Goal: Information Seeking & Learning: Compare options

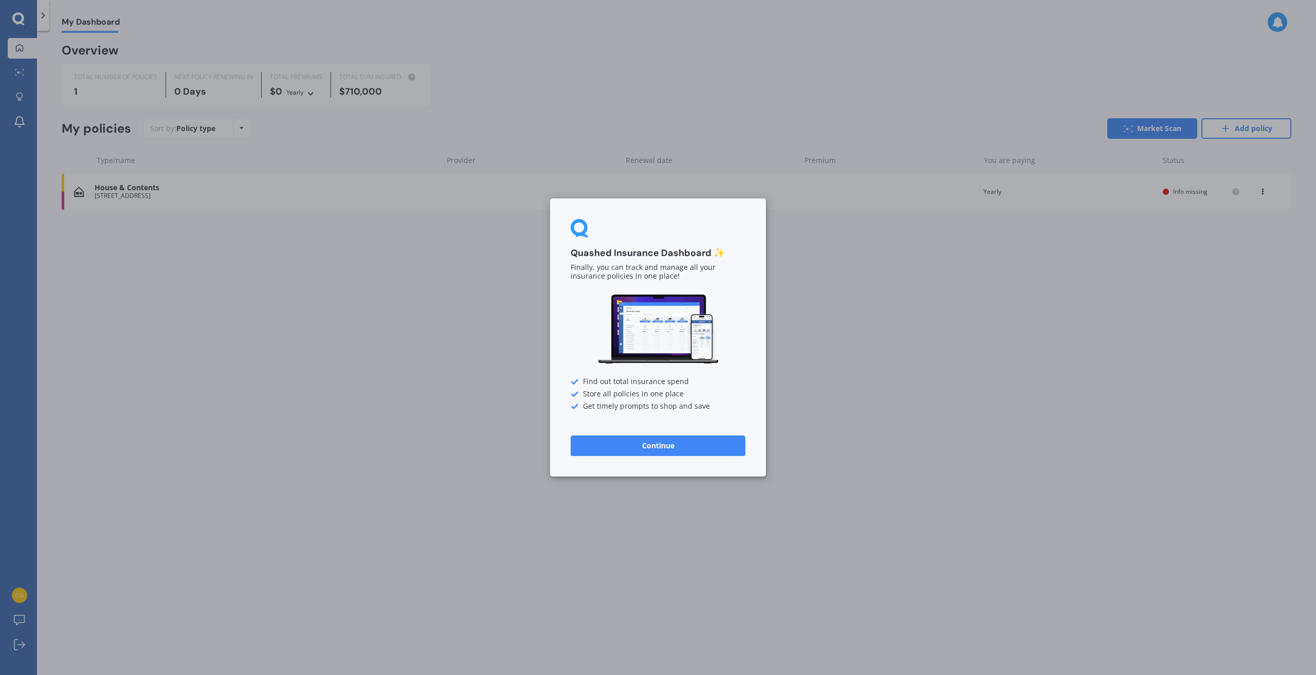
click at [666, 453] on button "Continue" at bounding box center [658, 446] width 175 height 21
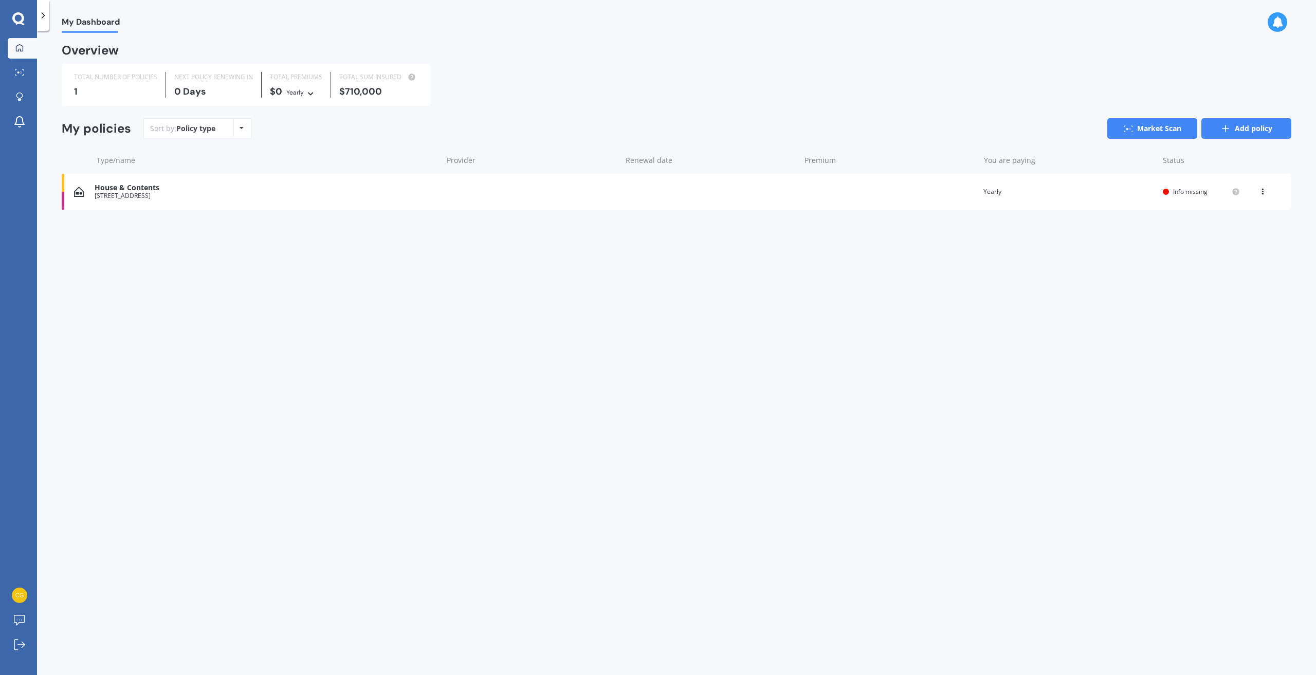
click at [1231, 128] on icon at bounding box center [1226, 128] width 10 height 10
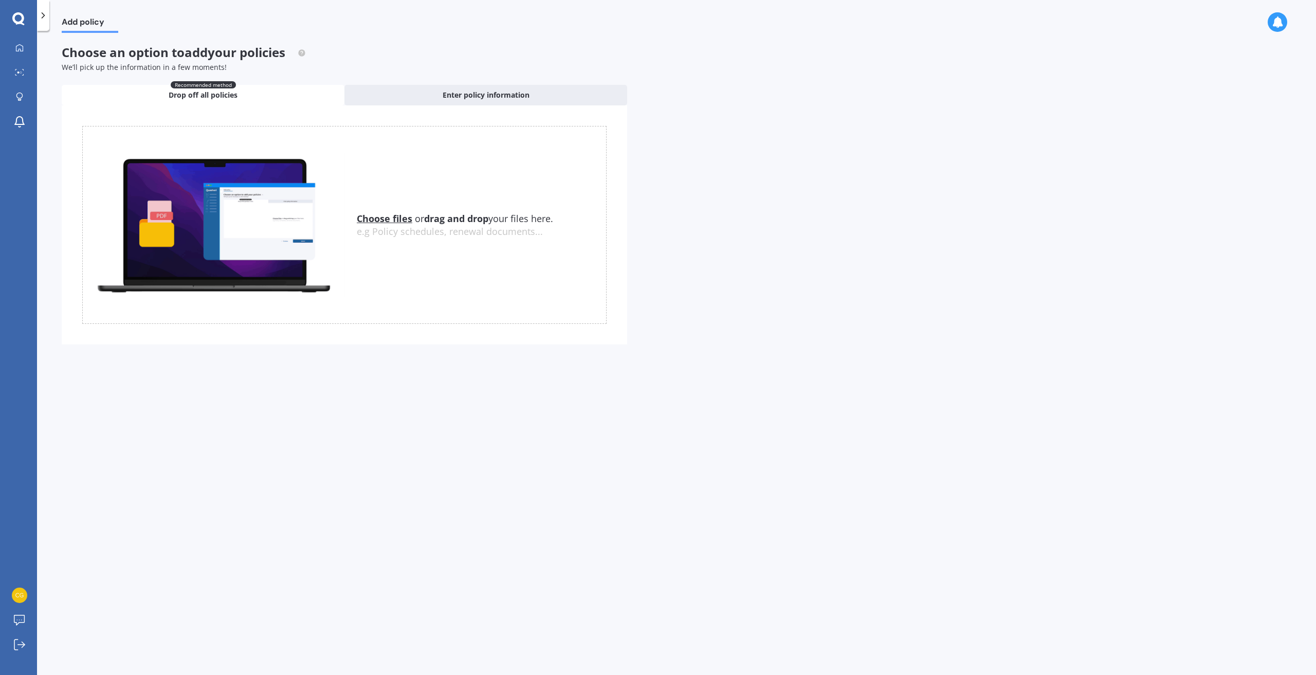
click at [59, 46] on div "Add policy Choose an option to add your policies We’ll pick up the information …" at bounding box center [676, 355] width 1279 height 644
click at [16, 104] on link "Explore insurance" at bounding box center [22, 97] width 29 height 21
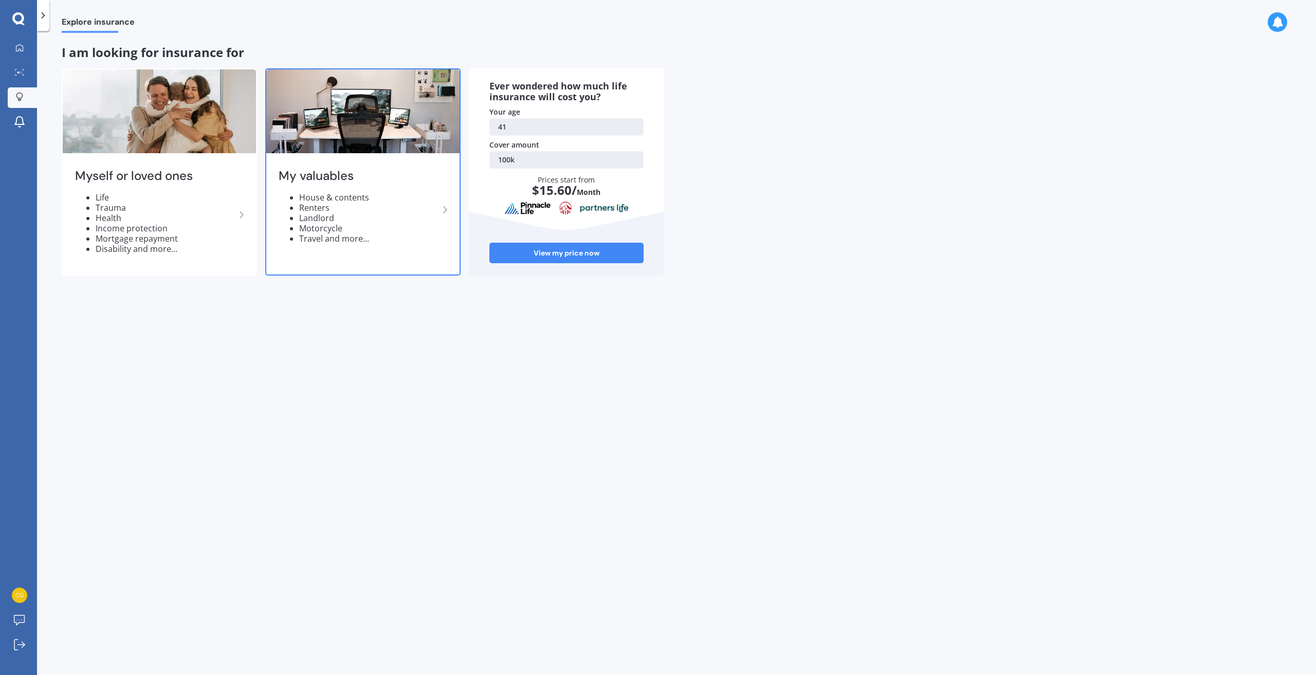
click at [412, 237] on li "Travel and more..." at bounding box center [369, 238] width 140 height 10
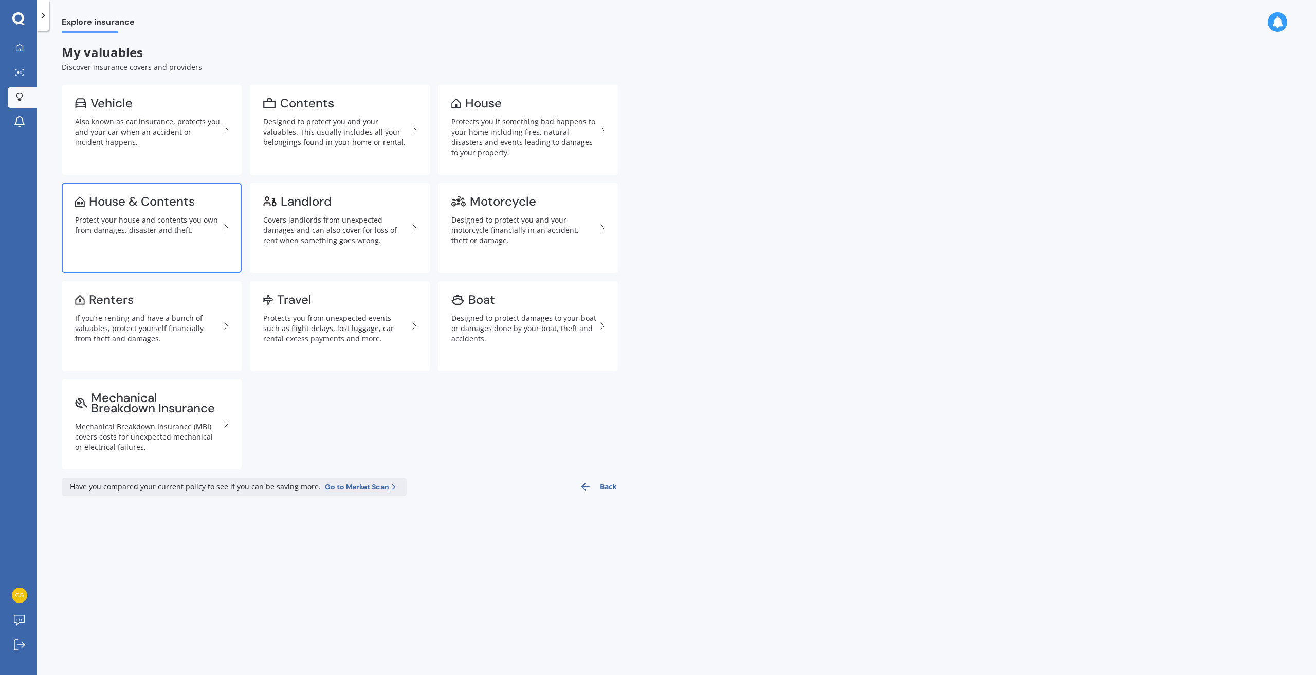
click at [203, 237] on link "House & Contents Protect your house and contents you own from damages, disaster…" at bounding box center [152, 228] width 180 height 90
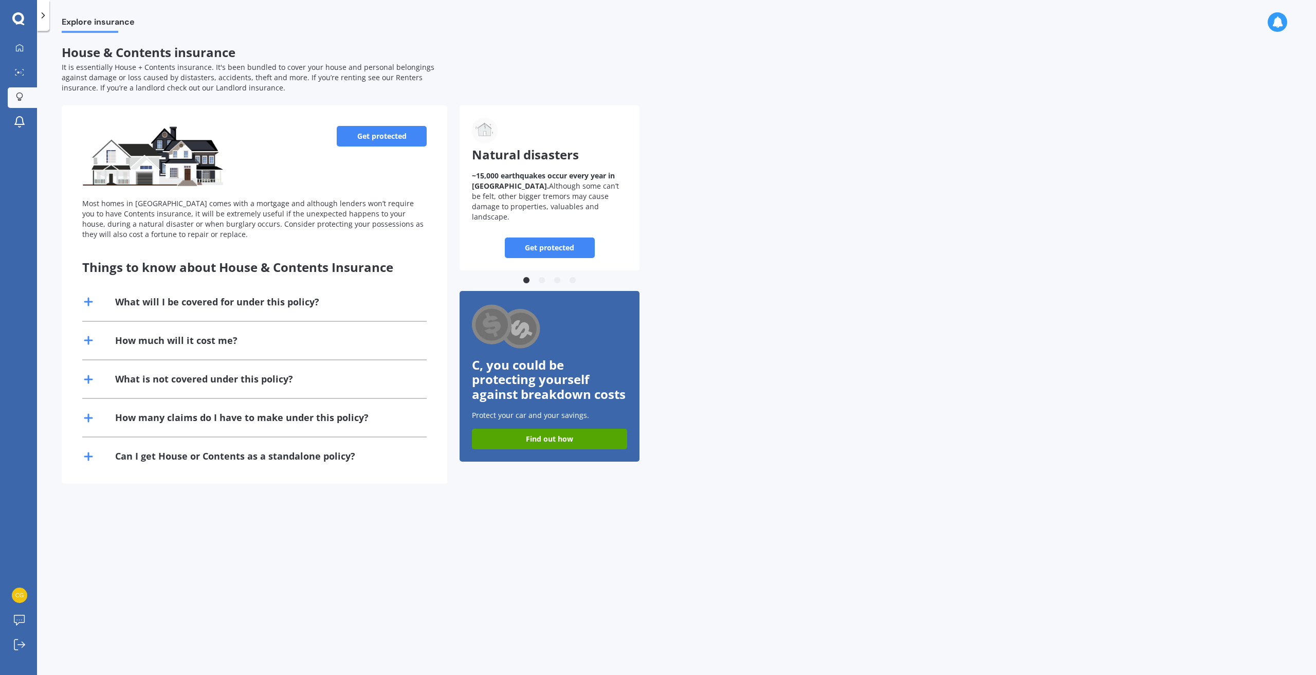
click at [422, 139] on link "Get protected" at bounding box center [382, 136] width 90 height 21
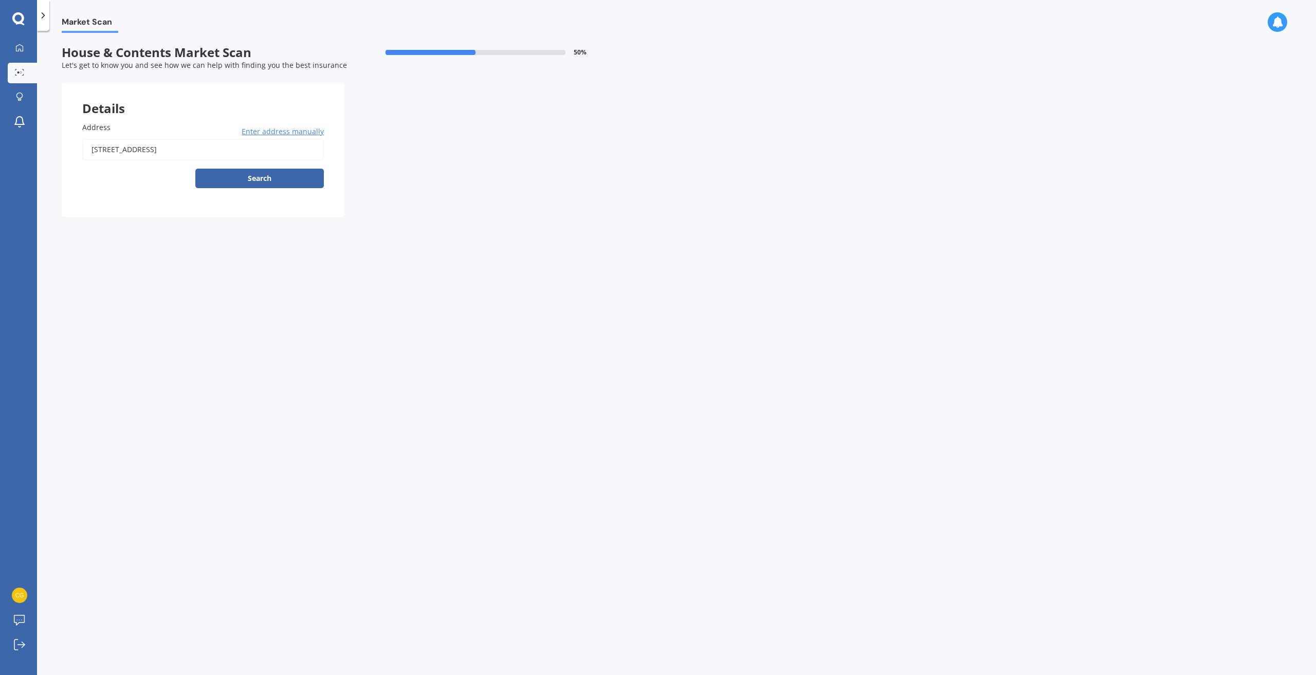
click at [267, 147] on input "[STREET_ADDRESS]" at bounding box center [203, 150] width 242 height 22
drag, startPoint x: 531, startPoint y: 390, endPoint x: 517, endPoint y: 371, distance: 23.6
click at [528, 391] on div "Market Scan House & Contents Market Scan 50 % Let's get to know you and see how…" at bounding box center [676, 355] width 1279 height 644
drag, startPoint x: 258, startPoint y: 145, endPoint x: 393, endPoint y: 340, distance: 237.2
click at [52, 147] on div "Market Scan House & Contents Market Scan 50 % Let's get to know you and see how…" at bounding box center [676, 355] width 1279 height 644
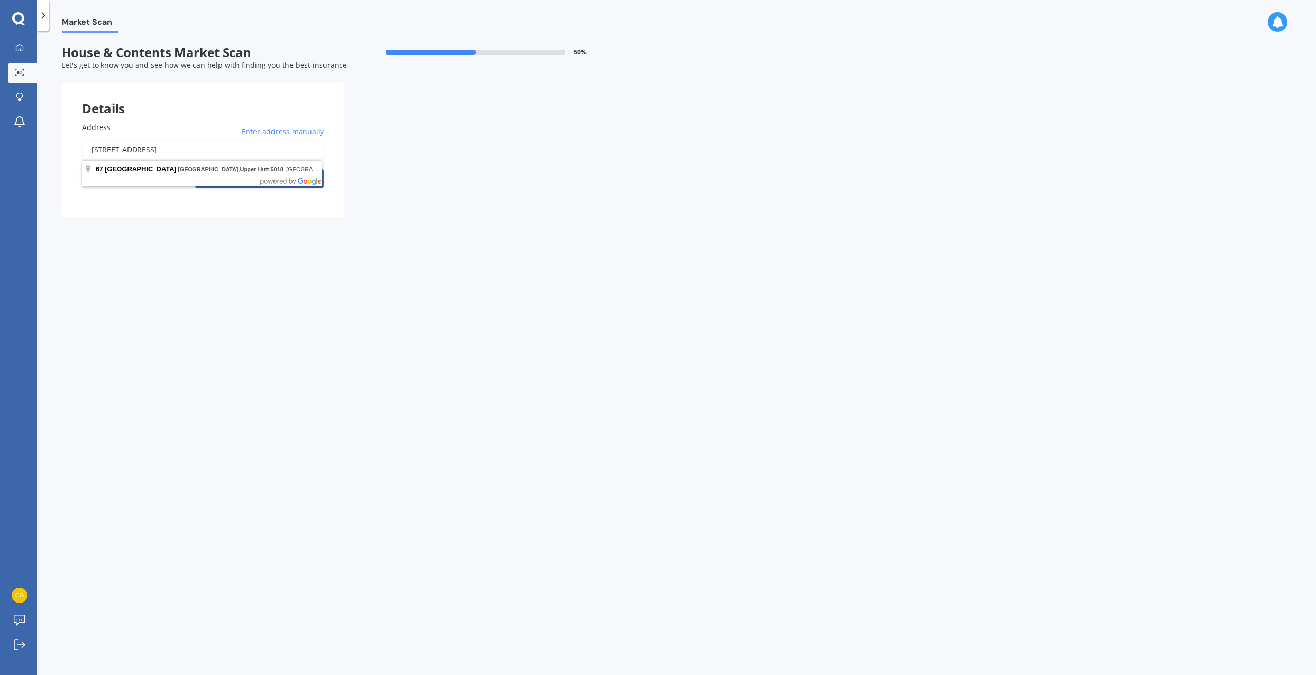
paste input "[STREET_ADDRESS][PERSON_NAME]"
type input "[STREET_ADDRESS][PERSON_NAME]"
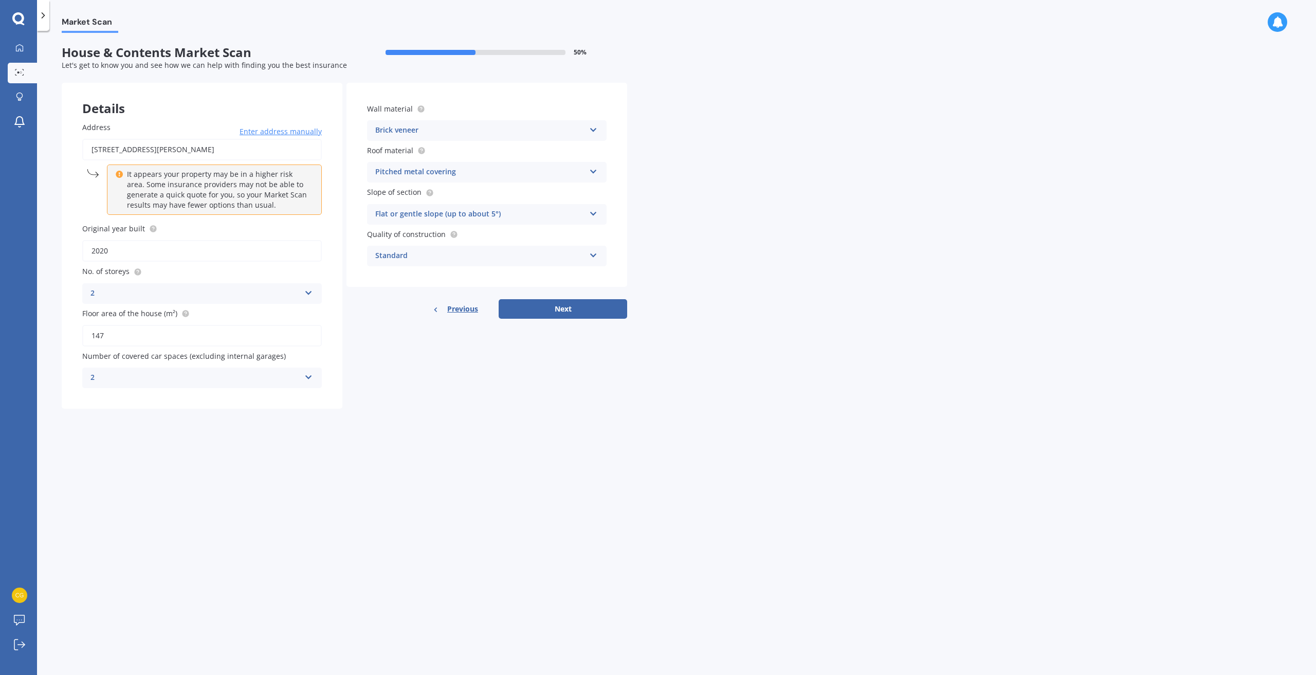
click at [439, 132] on div "Brick veneer" at bounding box center [480, 130] width 210 height 12
click at [527, 246] on div "Other" at bounding box center [487, 243] width 239 height 19
click at [558, 259] on div "Standard" at bounding box center [480, 256] width 210 height 12
click at [546, 290] on div "High" at bounding box center [487, 294] width 239 height 19
click at [549, 310] on button "Next" at bounding box center [563, 309] width 129 height 20
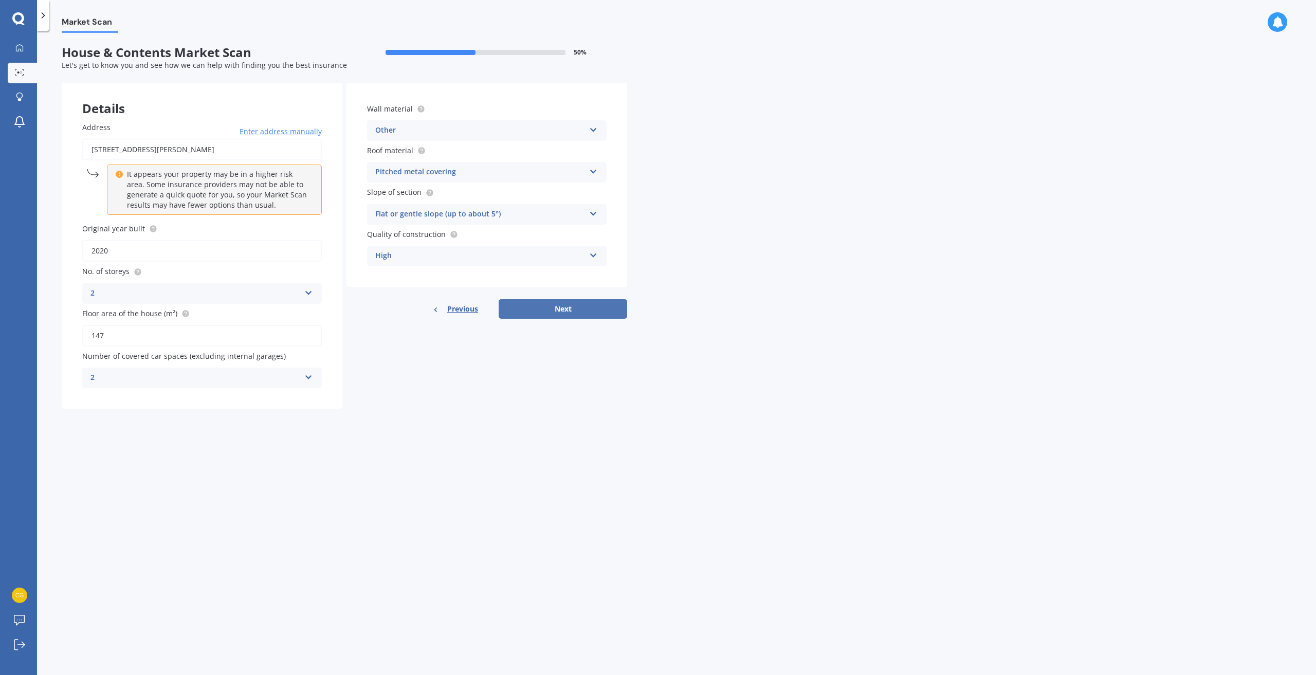
select select "03"
select select "12"
select select "1983"
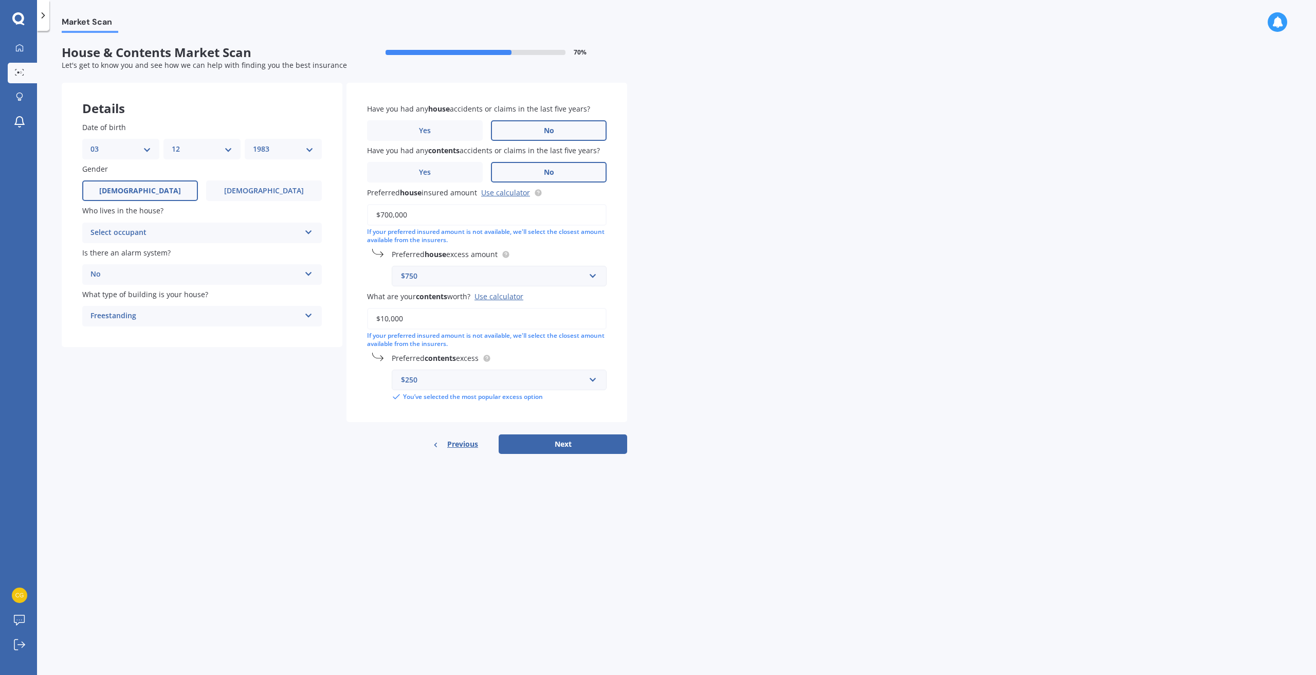
click at [193, 231] on div "Select occupant" at bounding box center [196, 233] width 210 height 12
click at [131, 257] on div "Owner" at bounding box center [202, 253] width 239 height 19
click at [174, 312] on div "Freestanding" at bounding box center [196, 316] width 210 height 12
click at [165, 336] on div "Freestanding" at bounding box center [202, 336] width 239 height 19
click at [591, 378] on input "text" at bounding box center [496, 380] width 206 height 20
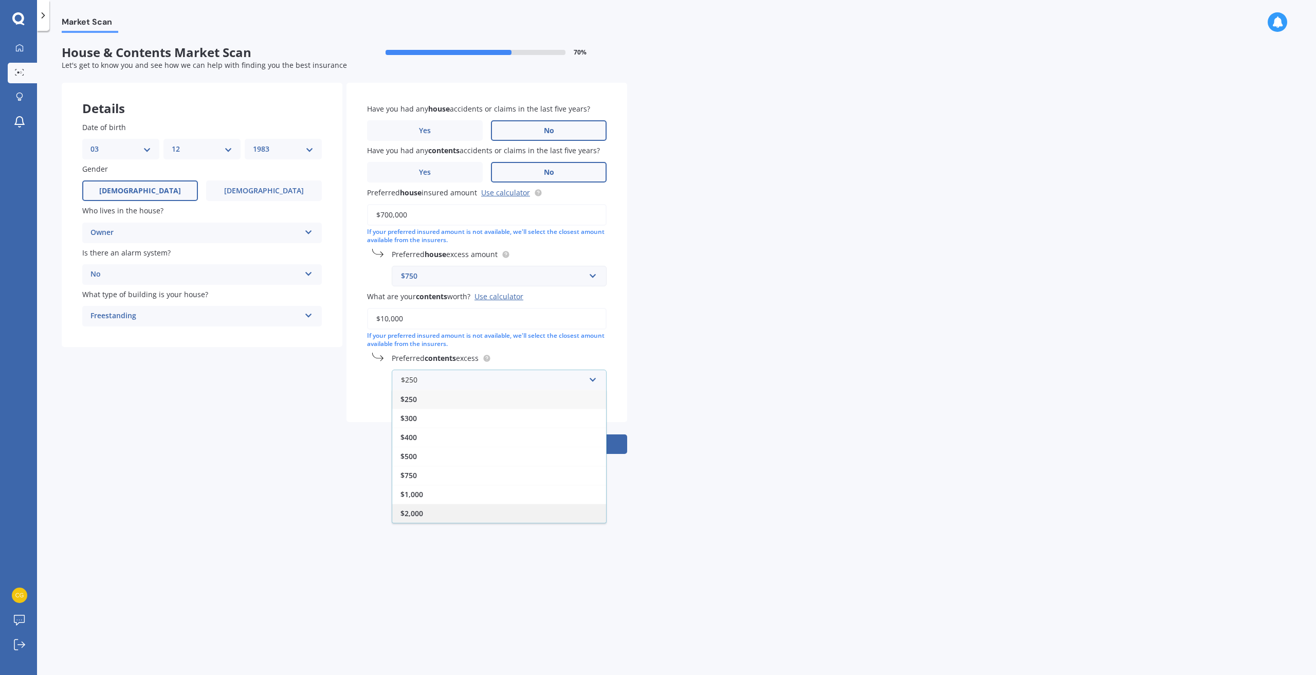
click at [521, 511] on div "$2,000" at bounding box center [499, 513] width 214 height 19
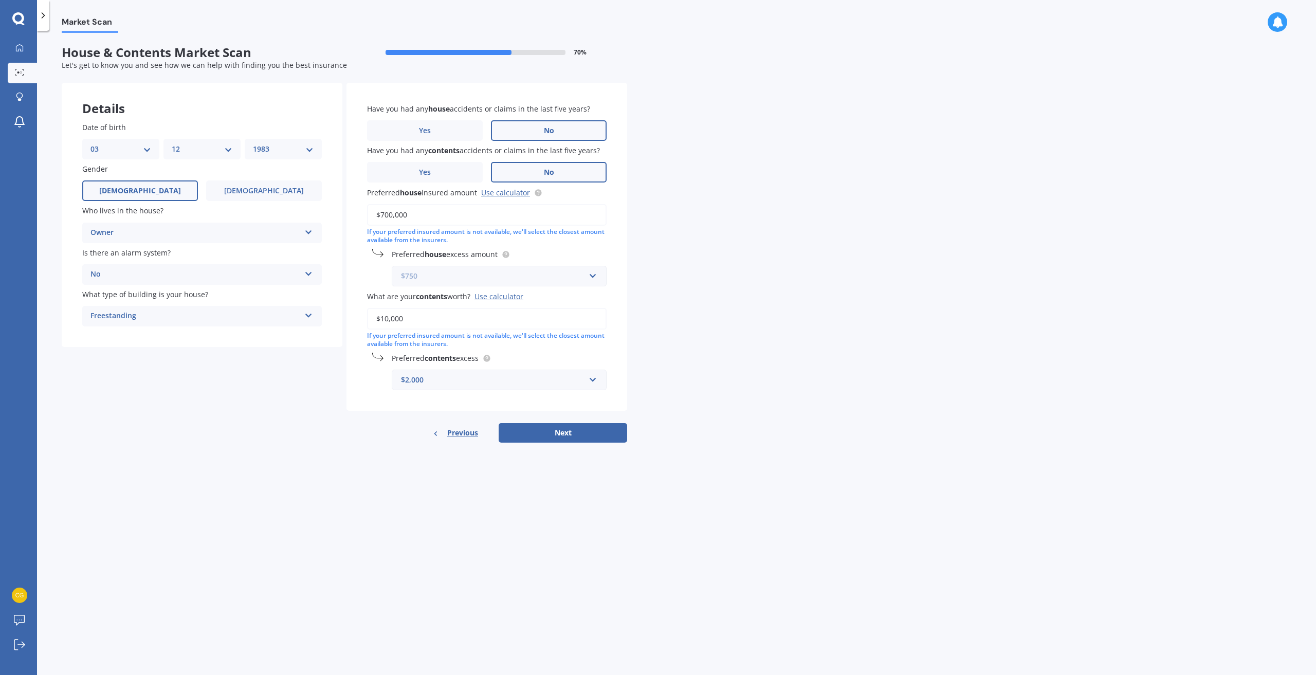
click at [591, 273] on input "text" at bounding box center [496, 276] width 206 height 20
click at [498, 404] on div "$2,500" at bounding box center [499, 409] width 214 height 19
drag, startPoint x: 445, startPoint y: 321, endPoint x: 297, endPoint y: 285, distance: 152.9
click at [297, 285] on div "Details Date of birth DD 01 02 03 04 05 06 07 08 09 10 11 12 13 14 15 16 17 18 …" at bounding box center [345, 263] width 566 height 360
type input "$30,000"
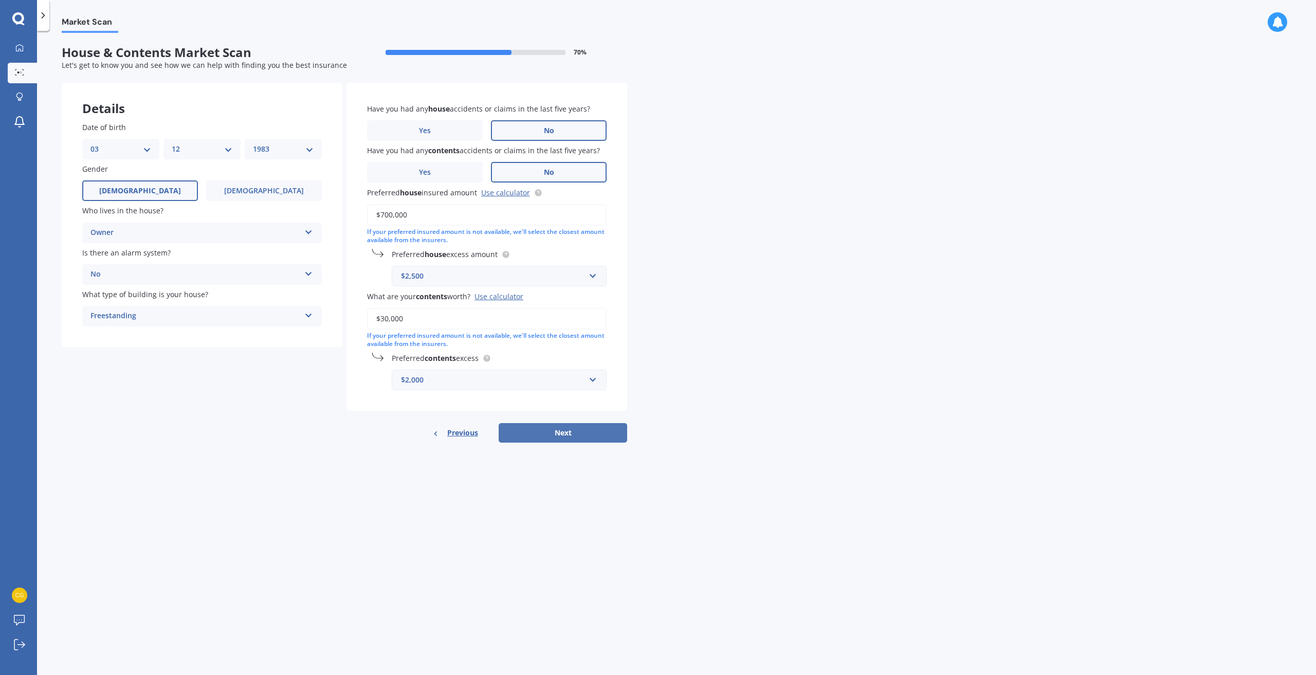
click at [555, 439] on button "Next" at bounding box center [563, 433] width 129 height 20
select select "03"
select select "12"
select select "1983"
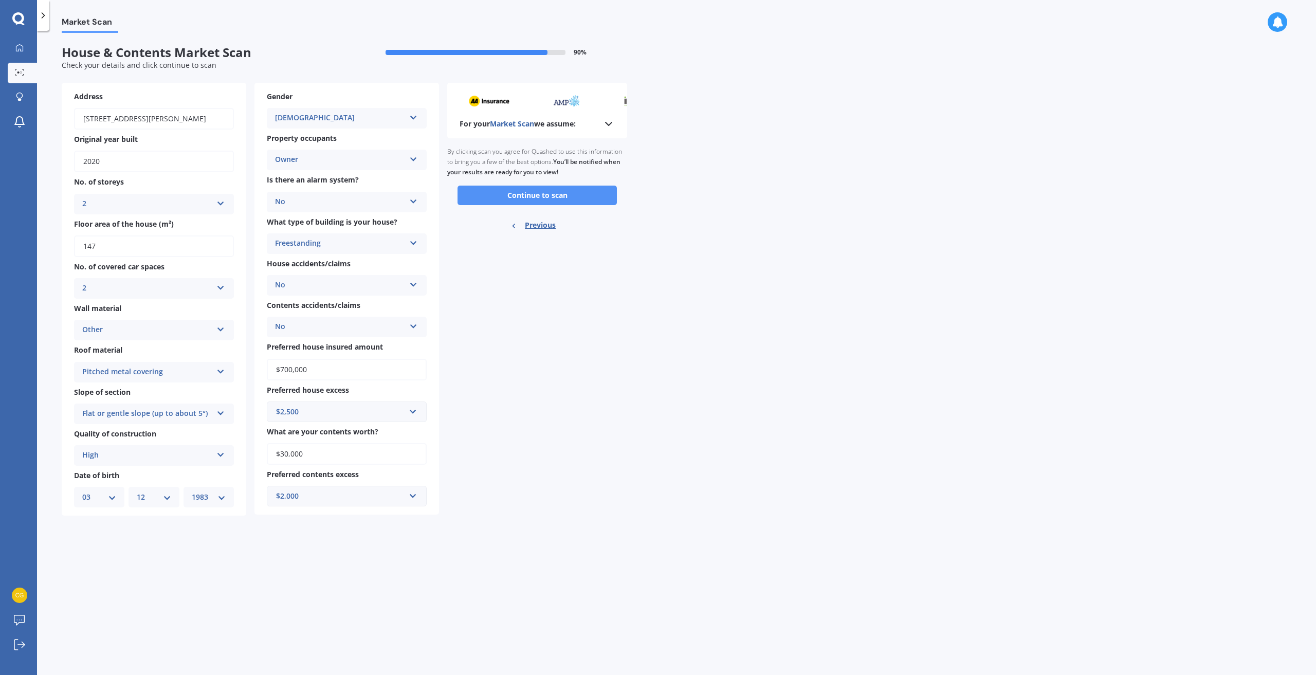
click at [532, 200] on button "Continue to scan" at bounding box center [537, 196] width 159 height 20
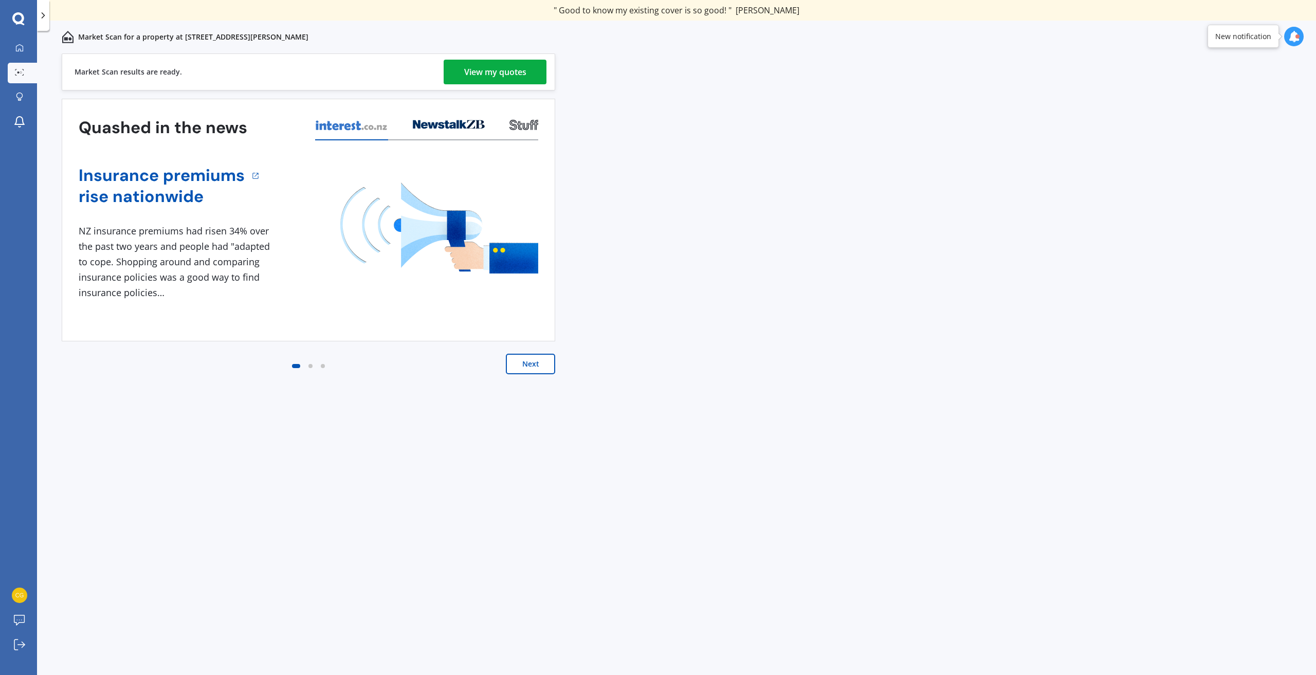
click at [482, 72] on div "View my quotes" at bounding box center [495, 72] width 62 height 25
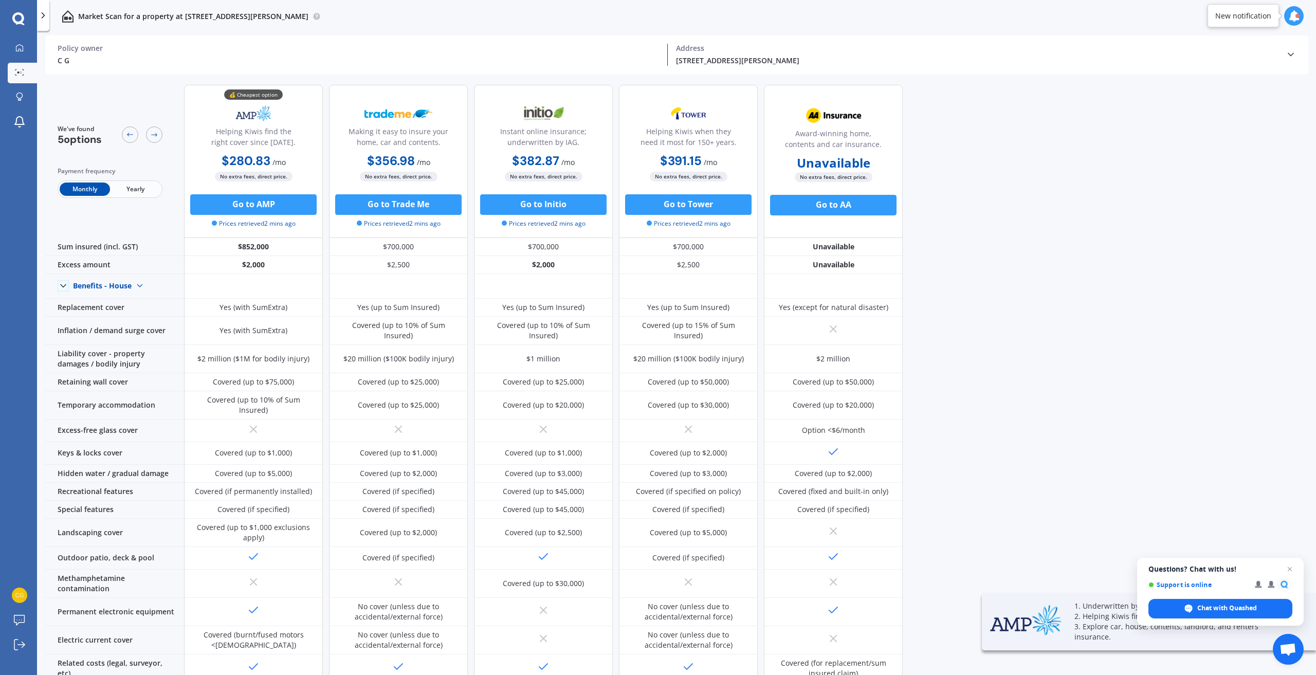
click at [134, 191] on span "Yearly" at bounding box center [135, 189] width 50 height 13
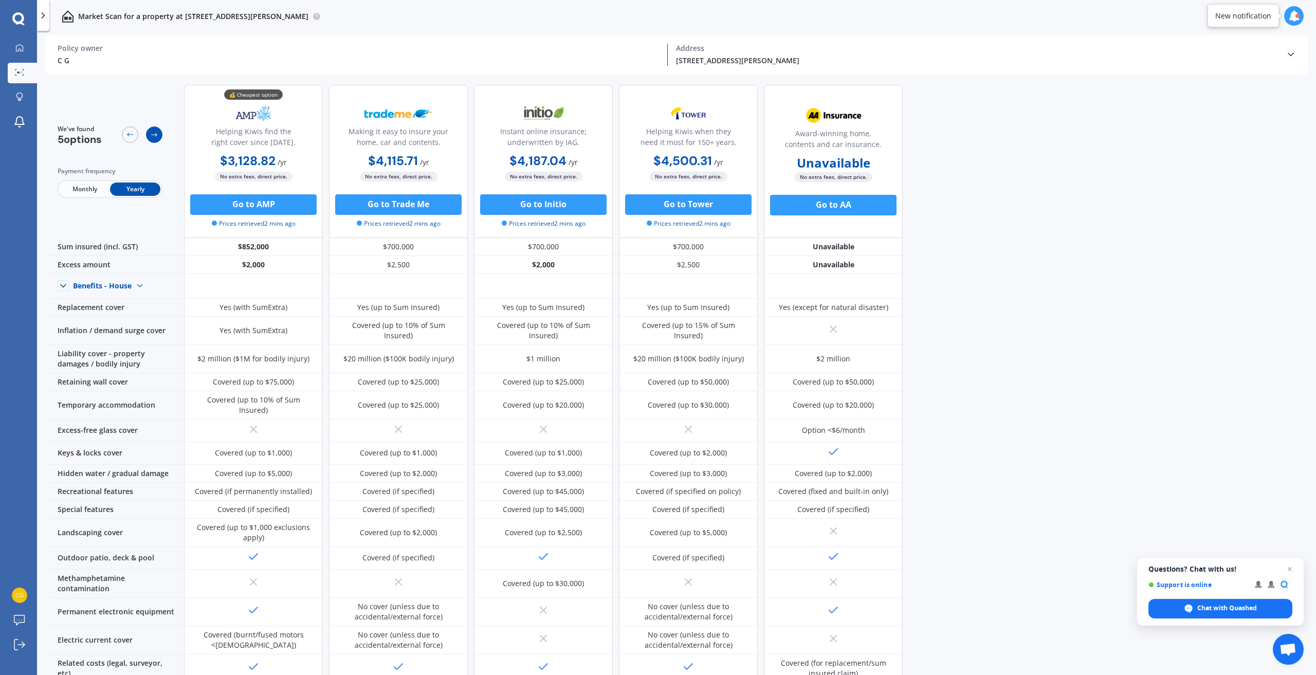
click at [153, 131] on icon at bounding box center [154, 135] width 8 height 8
click at [88, 62] on div "C G" at bounding box center [359, 60] width 602 height 11
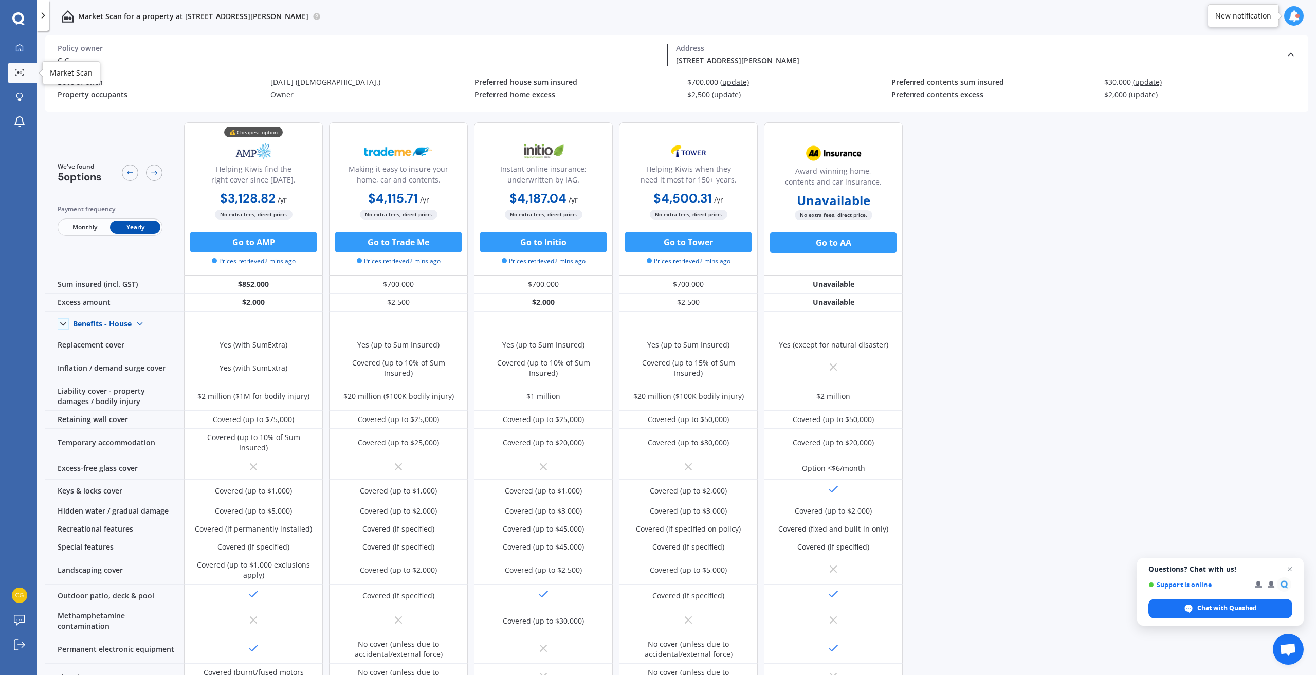
click at [19, 70] on icon at bounding box center [19, 72] width 9 height 7
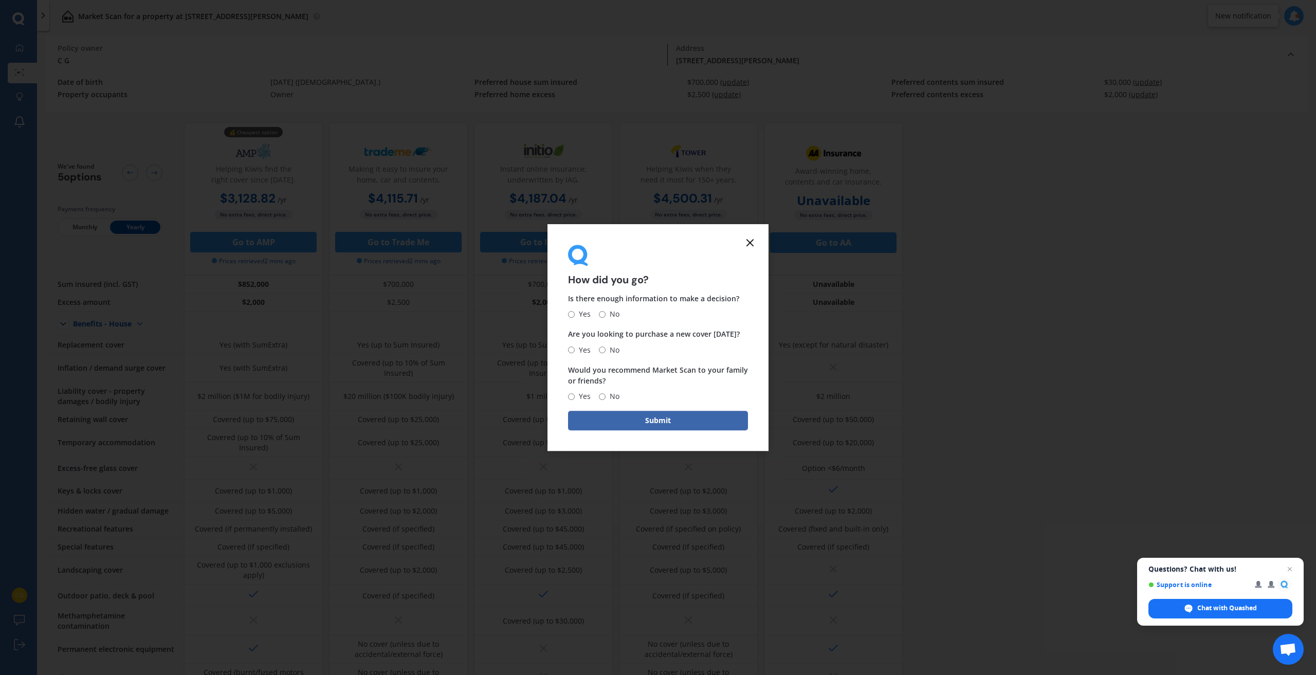
click at [604, 352] on input "No" at bounding box center [602, 350] width 7 height 7
radio input "true"
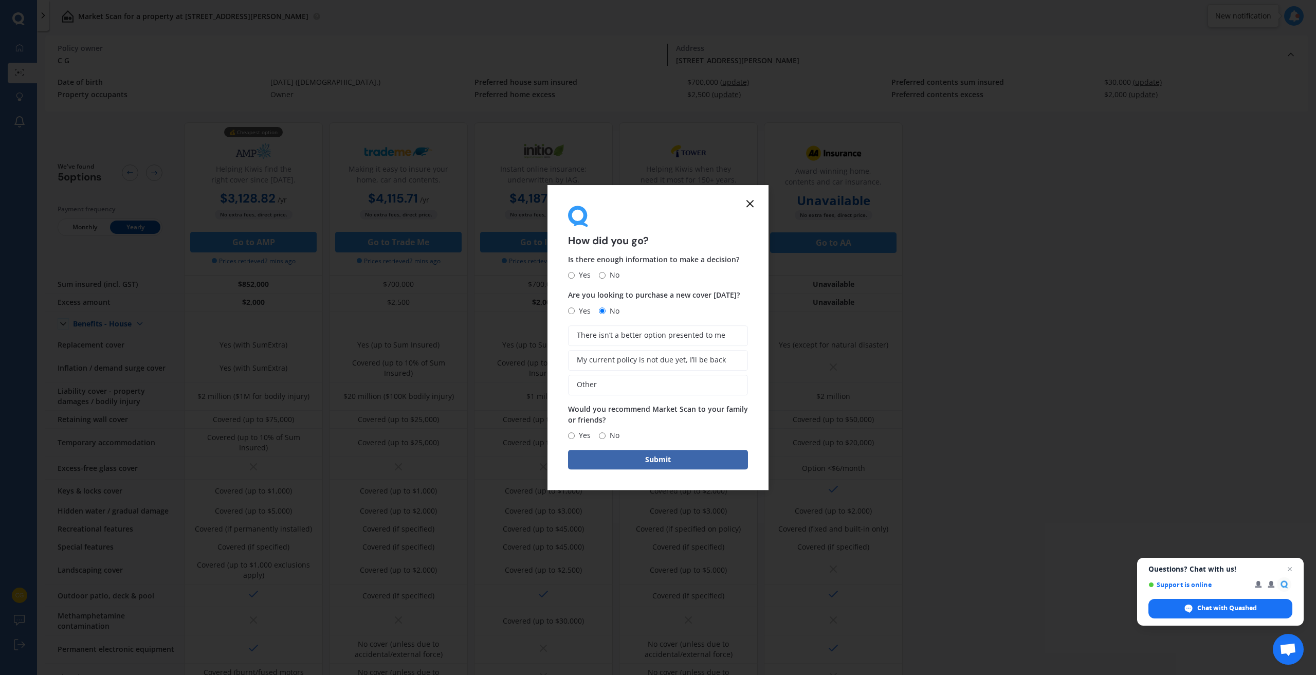
click at [752, 196] on form "How did you go? Is there enough information to make a decision? Yes No Are you …" at bounding box center [658, 337] width 221 height 305
click at [741, 202] on form "How did you go? Is there enough information to make a decision? Yes No Are you …" at bounding box center [658, 337] width 221 height 305
click at [751, 206] on icon at bounding box center [750, 203] width 12 height 12
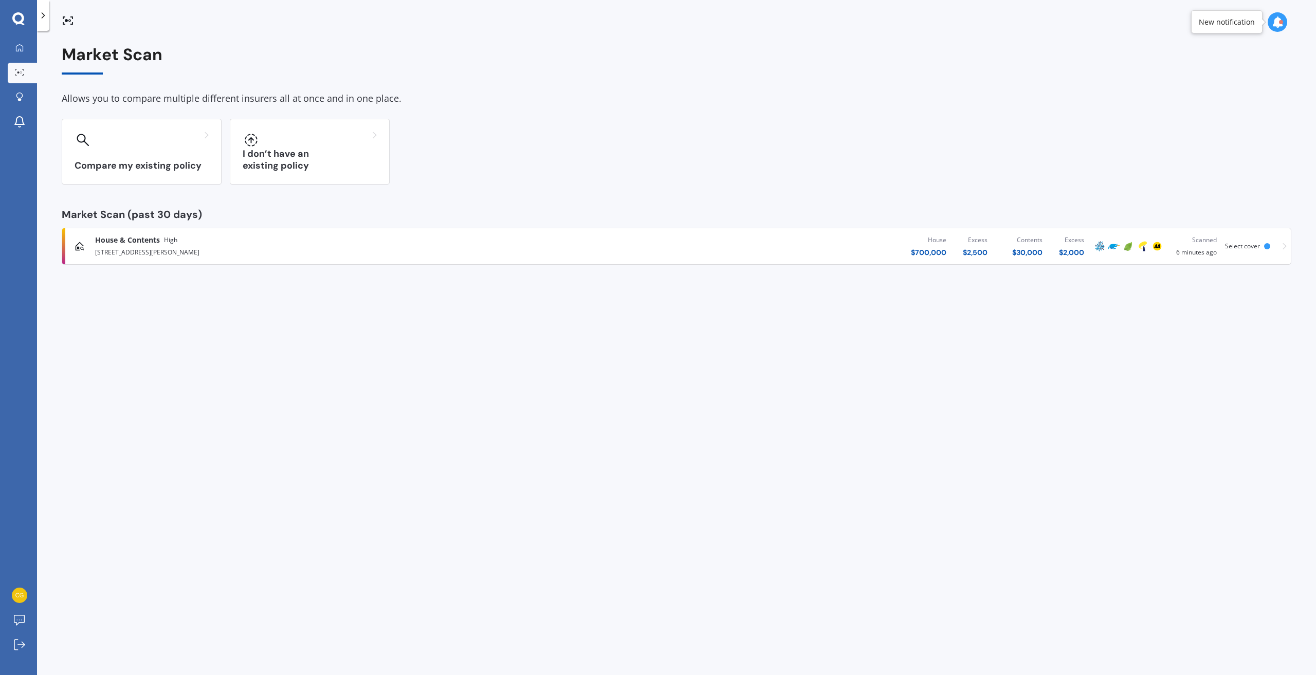
click at [1085, 366] on div "Market Scan Allows you to compare multiple different insurers all at once and i…" at bounding box center [676, 355] width 1279 height 644
click at [1190, 331] on div "Market Scan Allows you to compare multiple different insurers all at once and i…" at bounding box center [676, 355] width 1279 height 644
click at [175, 326] on div "Market Scan Allows you to compare multiple different insurers all at once and i…" at bounding box center [676, 355] width 1279 height 644
drag, startPoint x: 169, startPoint y: 326, endPoint x: 93, endPoint y: 313, distance: 77.1
click at [84, 322] on div "Market Scan Allows you to compare multiple different insurers all at once and i…" at bounding box center [676, 355] width 1279 height 644
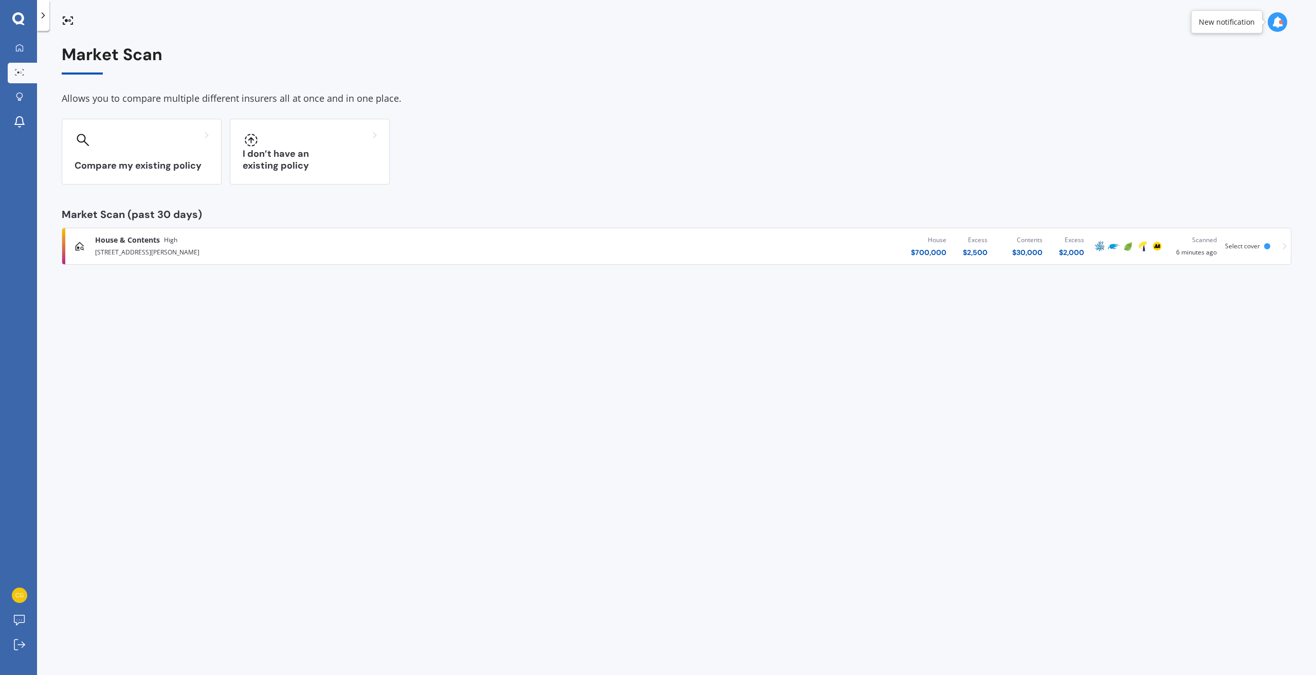
click at [66, 18] on icon at bounding box center [68, 20] width 12 height 12
click at [21, 91] on link "Explore insurance" at bounding box center [22, 97] width 29 height 21
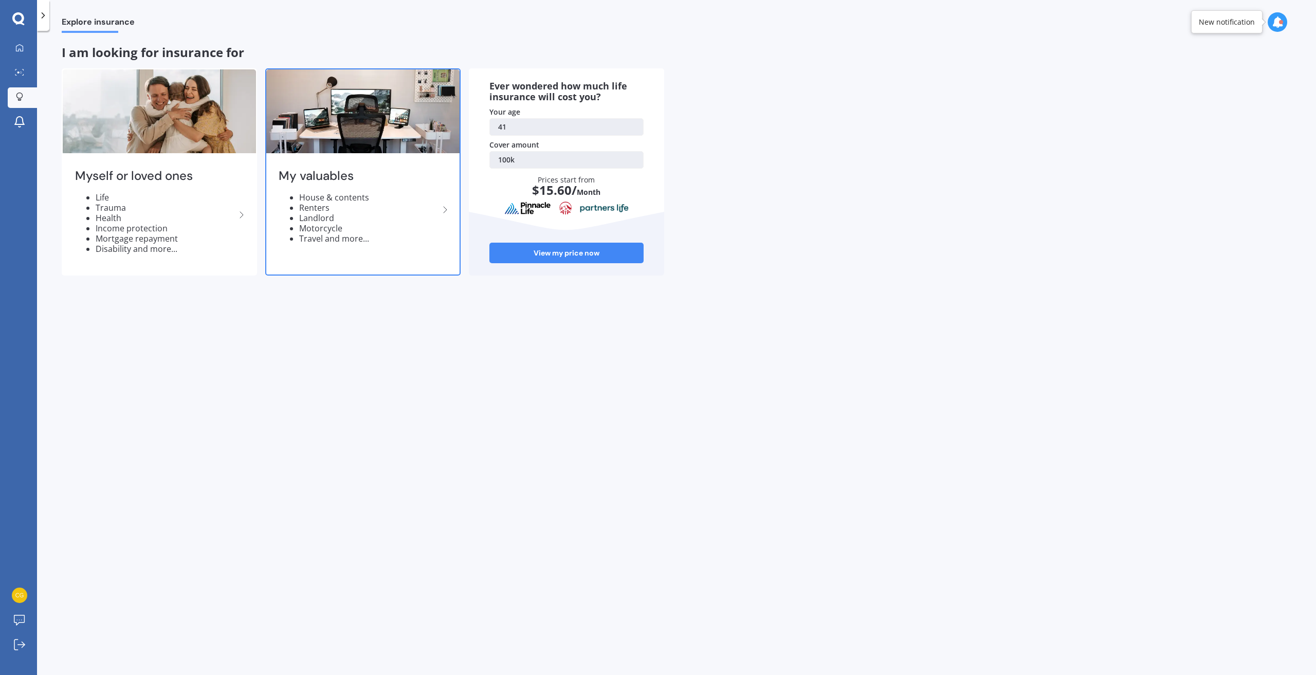
click at [360, 265] on div "My valuables House & contents Renters Landlord Motorcycle Travel and more..." at bounding box center [362, 171] width 195 height 207
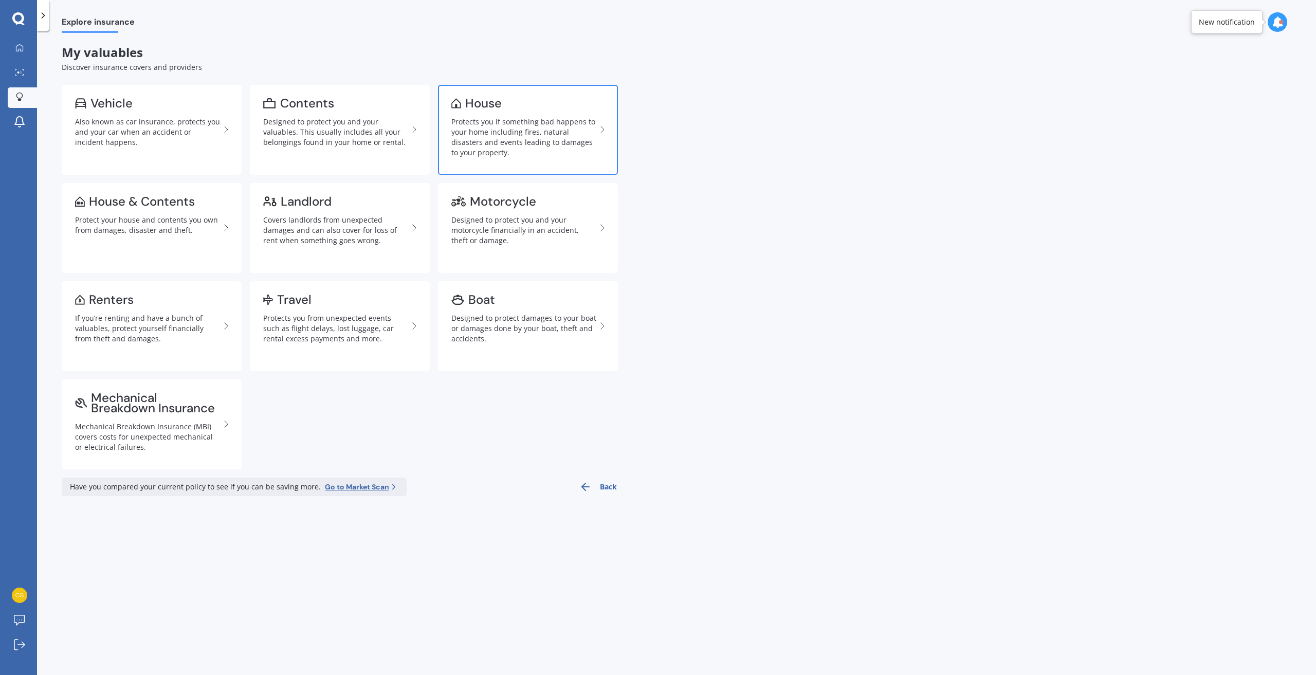
click at [485, 114] on link "House Protects you if something bad happens to your home including fires, natur…" at bounding box center [528, 130] width 180 height 90
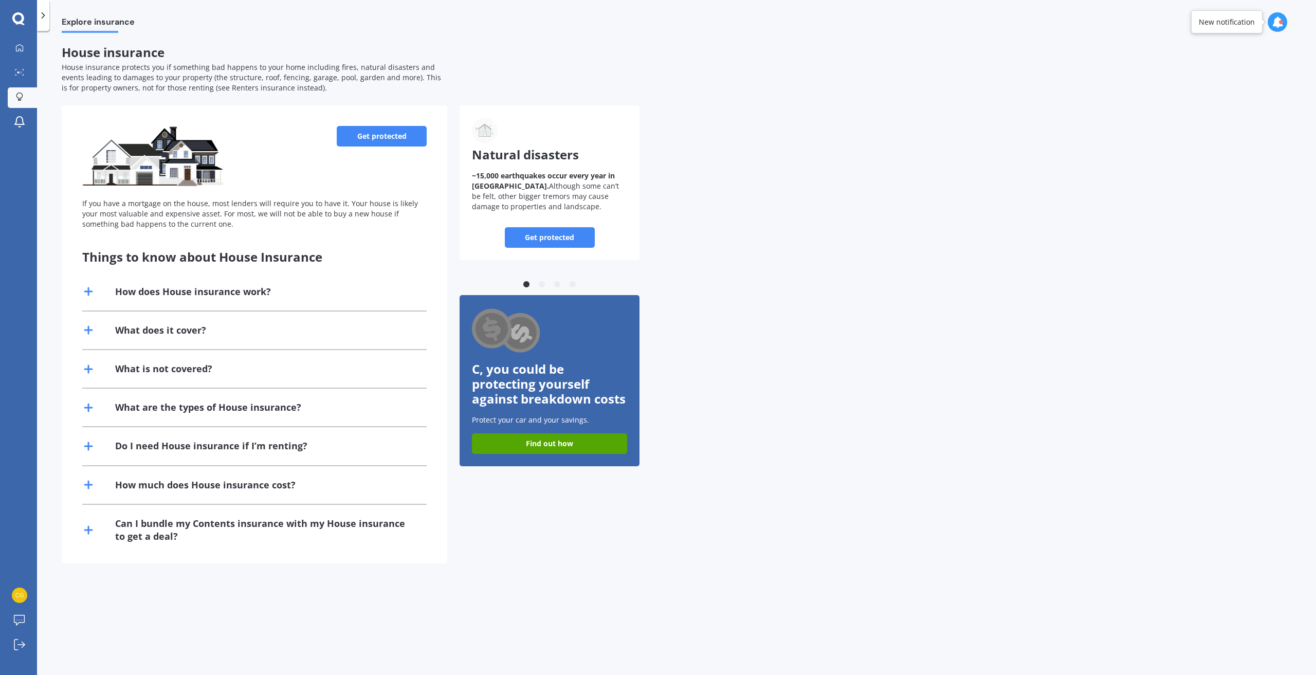
click at [378, 136] on link "Get protected" at bounding box center [382, 136] width 90 height 21
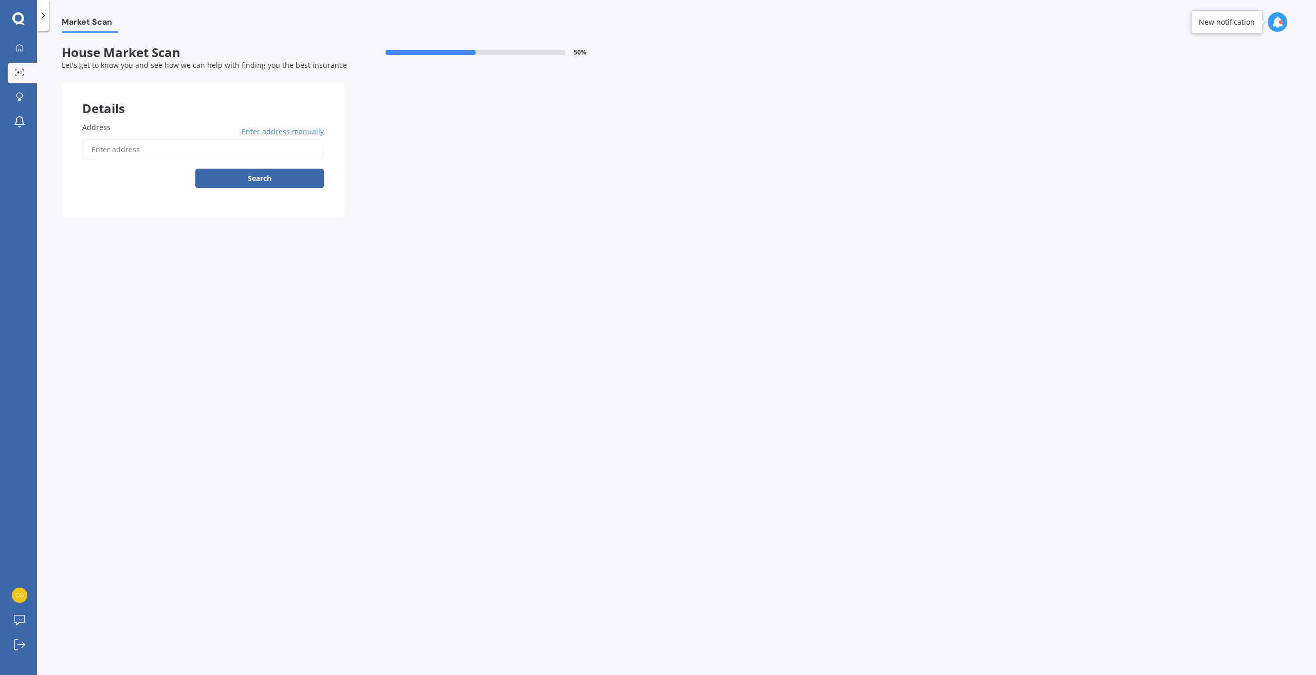
click at [183, 150] on input "Address" at bounding box center [203, 150] width 242 height 22
paste input "[STREET_ADDRESS][PERSON_NAME] EPUNI"
type input "[STREET_ADDRESS][PERSON_NAME]"
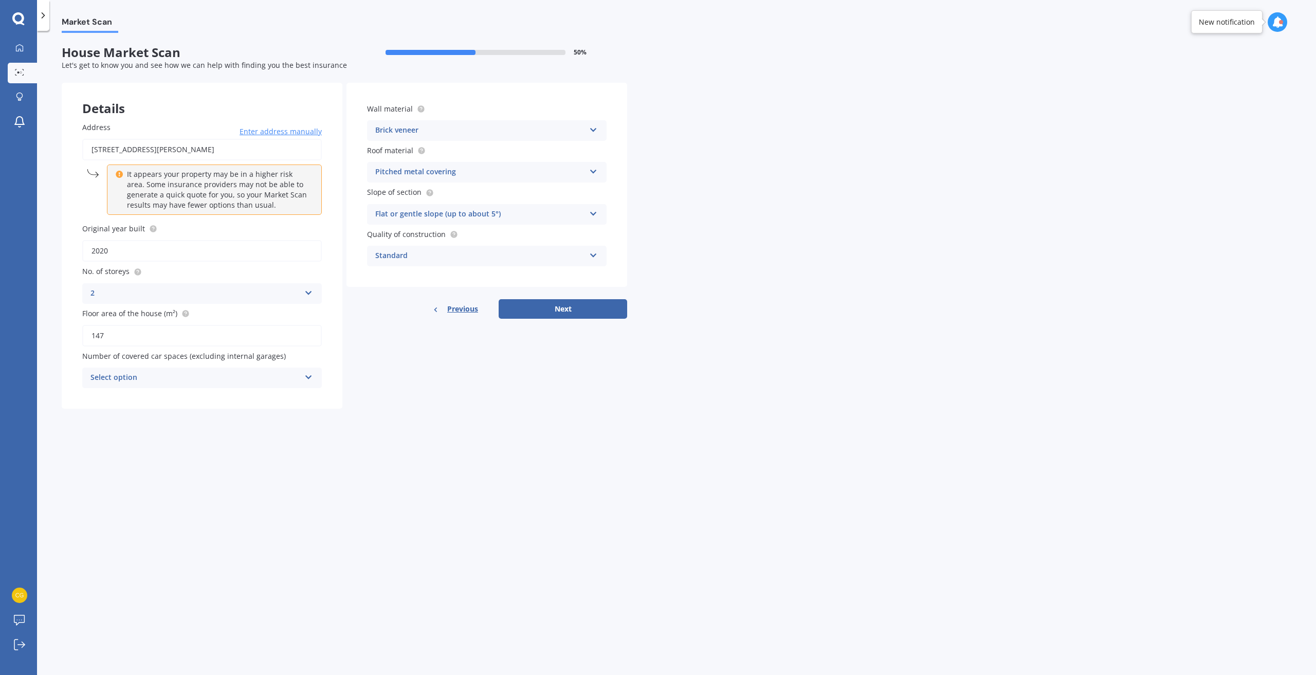
click at [457, 138] on div "Brick veneer Artificial weatherboard/plank cladding Blockwork Brick veneer Doub…" at bounding box center [487, 130] width 240 height 21
click at [664, 453] on div "Market Scan House Market Scan 50 % Let's get to know you and see how we can hel…" at bounding box center [676, 355] width 1279 height 644
drag, startPoint x: 509, startPoint y: 256, endPoint x: 494, endPoint y: 277, distance: 25.4
click at [509, 257] on div "Standard" at bounding box center [480, 256] width 210 height 12
click at [475, 291] on div "High" at bounding box center [487, 294] width 239 height 19
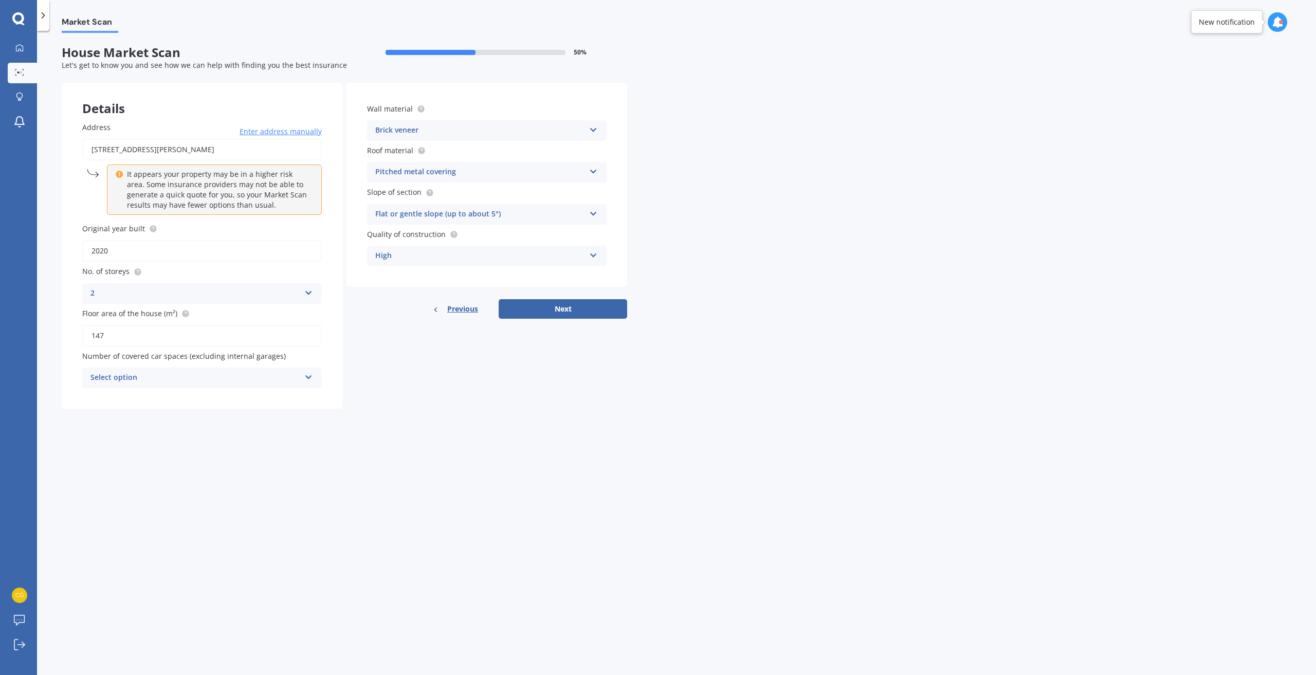
click at [427, 122] on div "Brick veneer Artificial weatherboard/plank cladding Blockwork Brick veneer Doub…" at bounding box center [487, 130] width 240 height 21
click at [833, 257] on div "Market Scan House Market Scan 50 % Let's get to know you and see how we can hel…" at bounding box center [676, 355] width 1279 height 644
click at [523, 131] on div "Brick veneer" at bounding box center [480, 130] width 210 height 12
click at [457, 245] on div "Other" at bounding box center [487, 243] width 239 height 19
click at [453, 137] on div "Other Artificial weatherboard/plank cladding Blockwork Brick veneer Double bric…" at bounding box center [487, 130] width 240 height 21
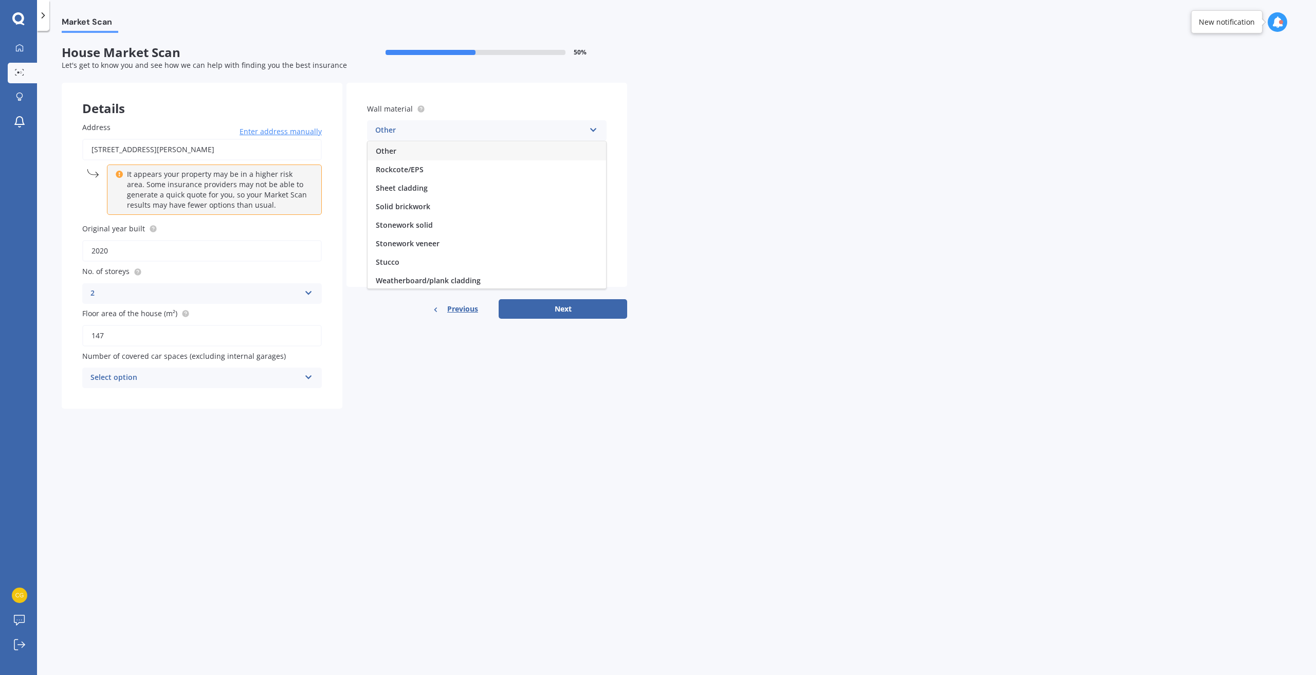
scroll to position [94, 0]
click at [410, 184] on span "Sheet cladding" at bounding box center [402, 187] width 52 height 10
click at [543, 310] on button "Next" at bounding box center [563, 309] width 129 height 20
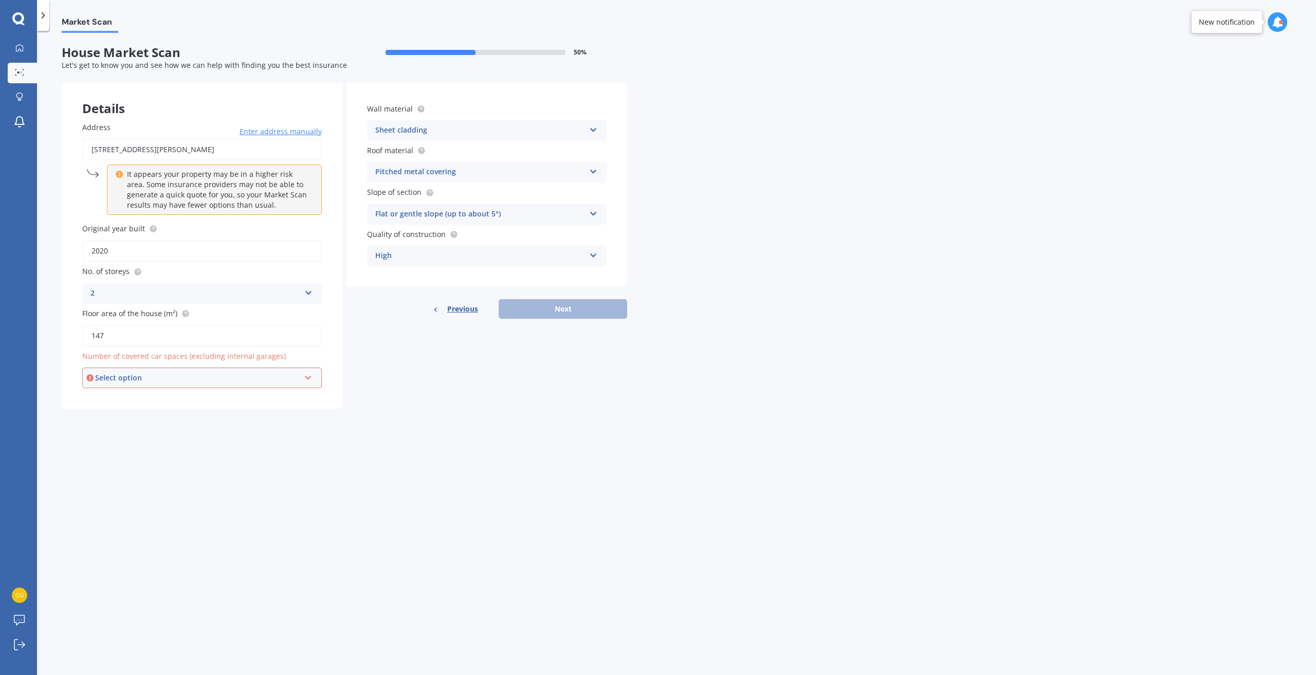
click at [241, 375] on div "Select option" at bounding box center [197, 377] width 205 height 11
click at [178, 424] on div "1" at bounding box center [202, 416] width 238 height 19
click at [552, 298] on div "Wall material Sheet cladding Artificial weatherboard/plank cladding Blockwork B…" at bounding box center [487, 201] width 281 height 236
drag, startPoint x: 556, startPoint y: 305, endPoint x: 233, endPoint y: 538, distance: 398.6
click at [256, 567] on div "Market Scan House Market Scan 50 % Let's get to know you and see how we can hel…" at bounding box center [676, 355] width 1279 height 644
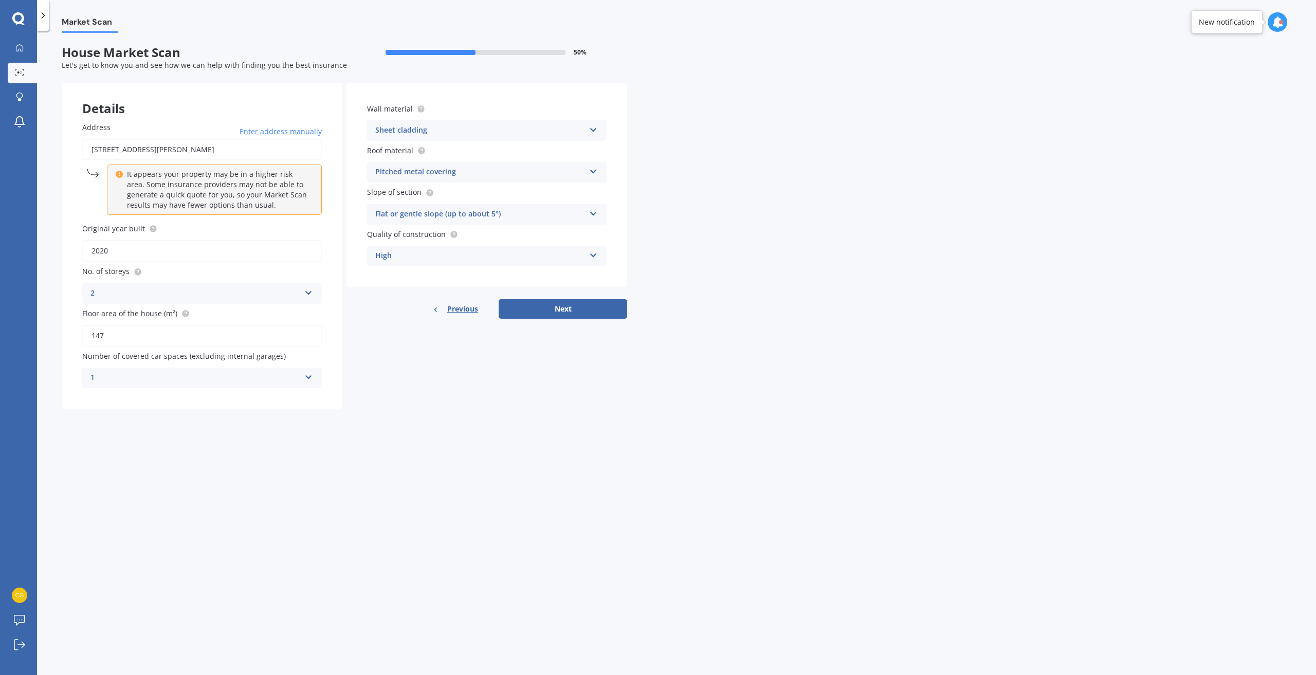
click at [200, 382] on div "1" at bounding box center [196, 378] width 210 height 12
click at [117, 404] on div "0" at bounding box center [202, 398] width 239 height 19
click at [535, 304] on button "Next" at bounding box center [563, 309] width 129 height 20
select select "03"
select select "12"
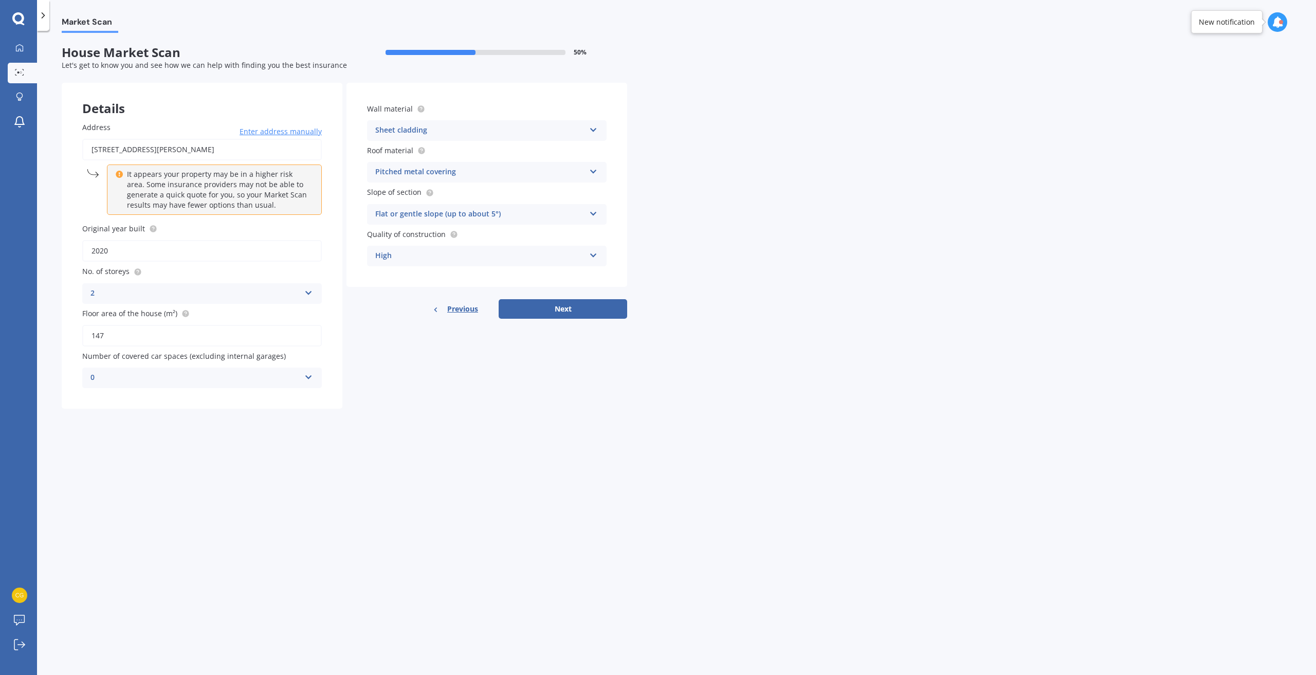
select select "1983"
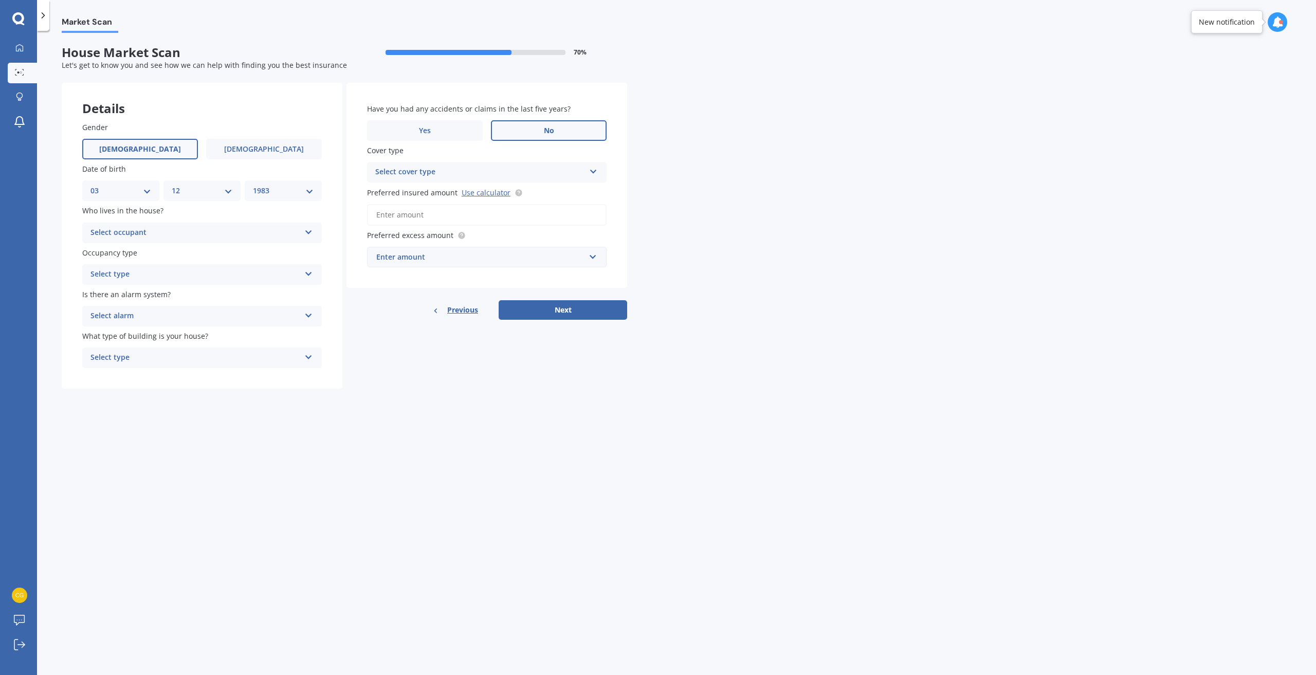
click at [561, 139] on label "No" at bounding box center [549, 130] width 116 height 21
click at [0, 0] on input "No" at bounding box center [0, 0] width 0 height 0
click at [491, 170] on div "Select cover type" at bounding box center [480, 172] width 210 height 12
drag, startPoint x: 855, startPoint y: 167, endPoint x: 736, endPoint y: 149, distance: 120.2
click at [850, 167] on div "Market Scan House Market Scan 70 % Let's get to know you and see how we can hel…" at bounding box center [676, 355] width 1279 height 644
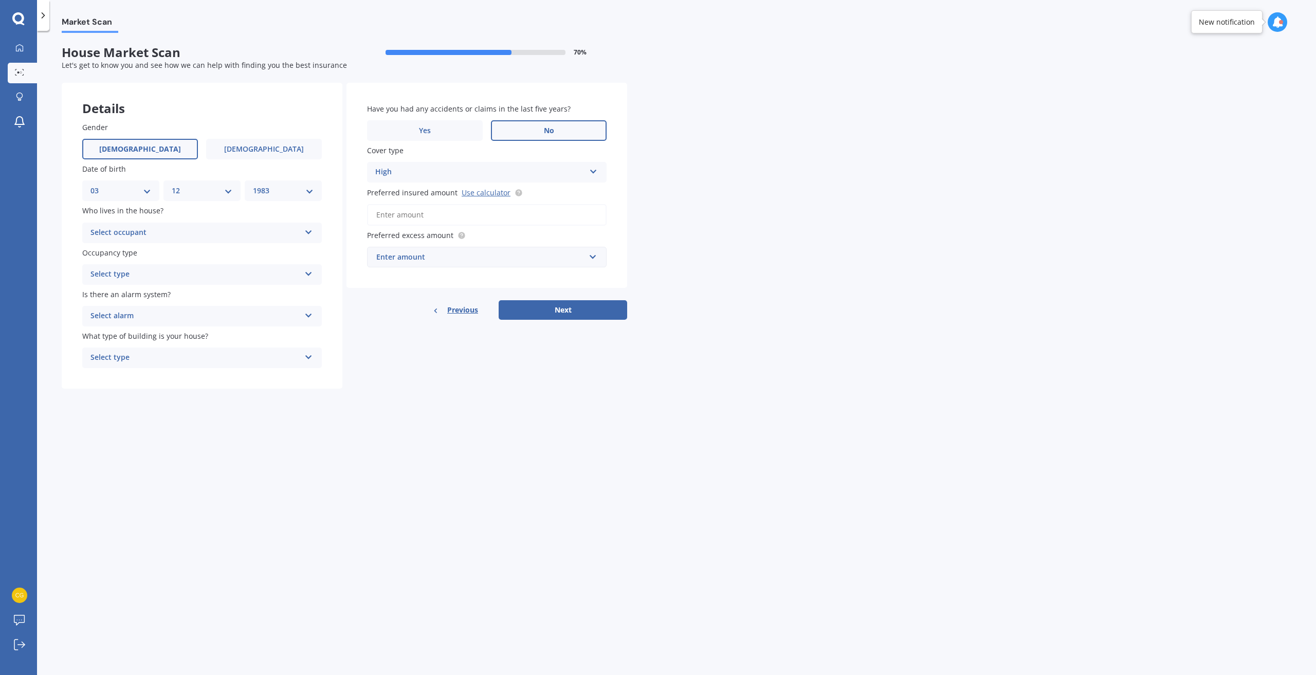
click at [490, 166] on div "High" at bounding box center [480, 172] width 210 height 12
drag, startPoint x: 496, startPoint y: 167, endPoint x: 535, endPoint y: 157, distance: 40.8
click at [496, 167] on div "High" at bounding box center [480, 172] width 210 height 12
click at [787, 157] on div "Market Scan House Market Scan 70 % Let's get to know you and see how we can hel…" at bounding box center [676, 355] width 1279 height 644
click at [152, 232] on div "Select occupant" at bounding box center [196, 233] width 210 height 12
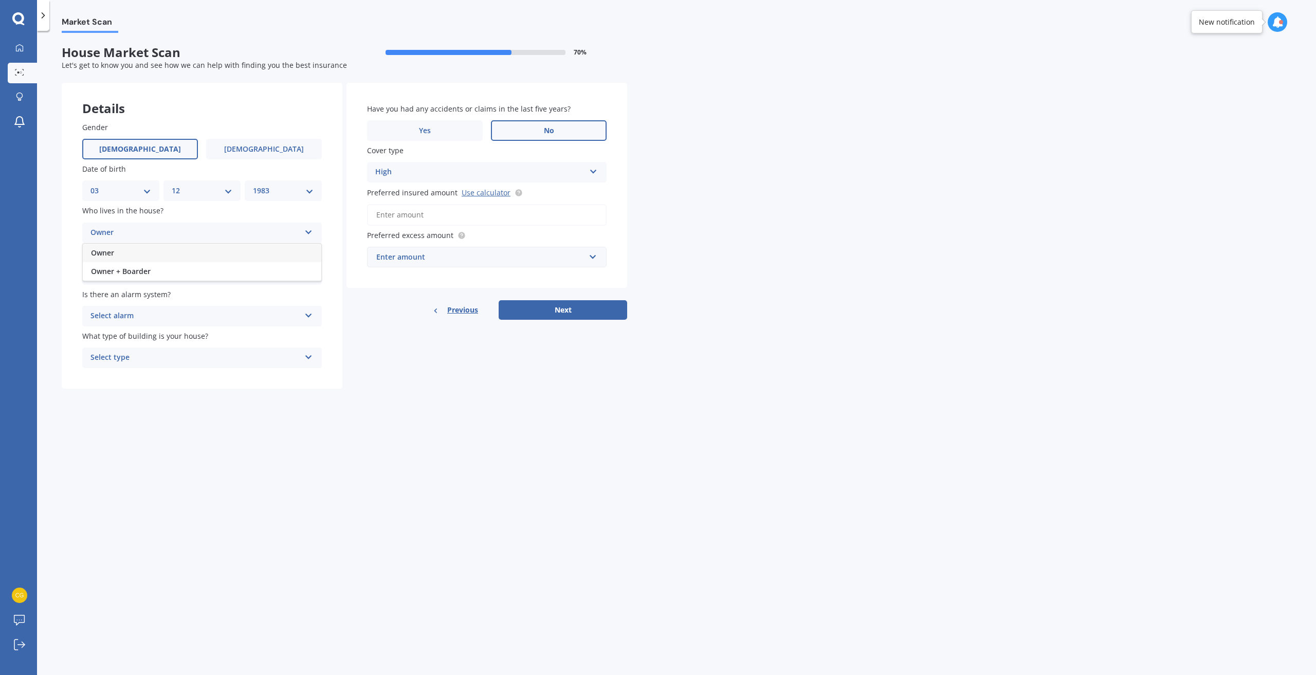
click at [152, 252] on div "Owner" at bounding box center [202, 253] width 239 height 19
click at [170, 276] on div "Select type" at bounding box center [196, 274] width 210 height 12
click at [152, 291] on div "Permanent" at bounding box center [202, 294] width 239 height 19
click at [157, 316] on div "Select alarm" at bounding box center [196, 316] width 210 height 12
click at [115, 378] on div "No" at bounding box center [202, 373] width 239 height 19
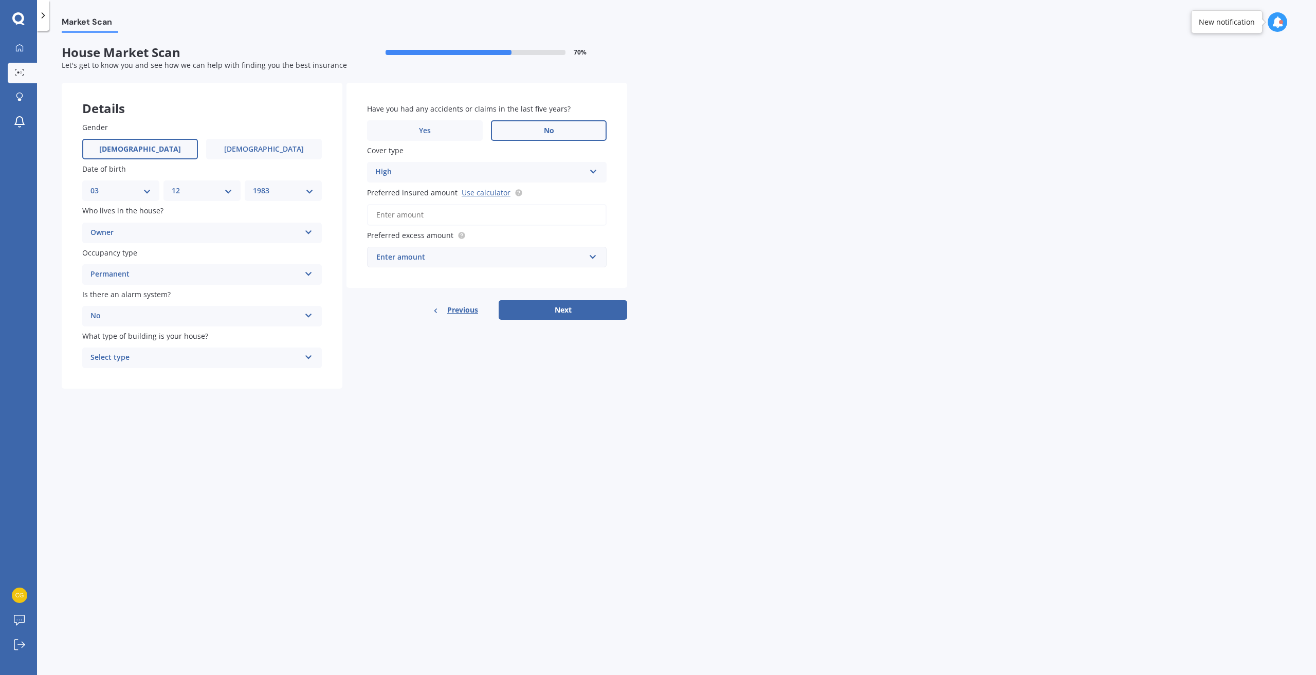
click at [161, 361] on div "Select type" at bounding box center [196, 358] width 210 height 12
click at [203, 380] on div "Freestanding" at bounding box center [202, 378] width 239 height 19
click at [453, 172] on div "High" at bounding box center [480, 172] width 210 height 12
click at [454, 175] on div "High" at bounding box center [480, 172] width 210 height 12
click at [429, 211] on input "Preferred insured amount Use calculator" at bounding box center [487, 215] width 240 height 22
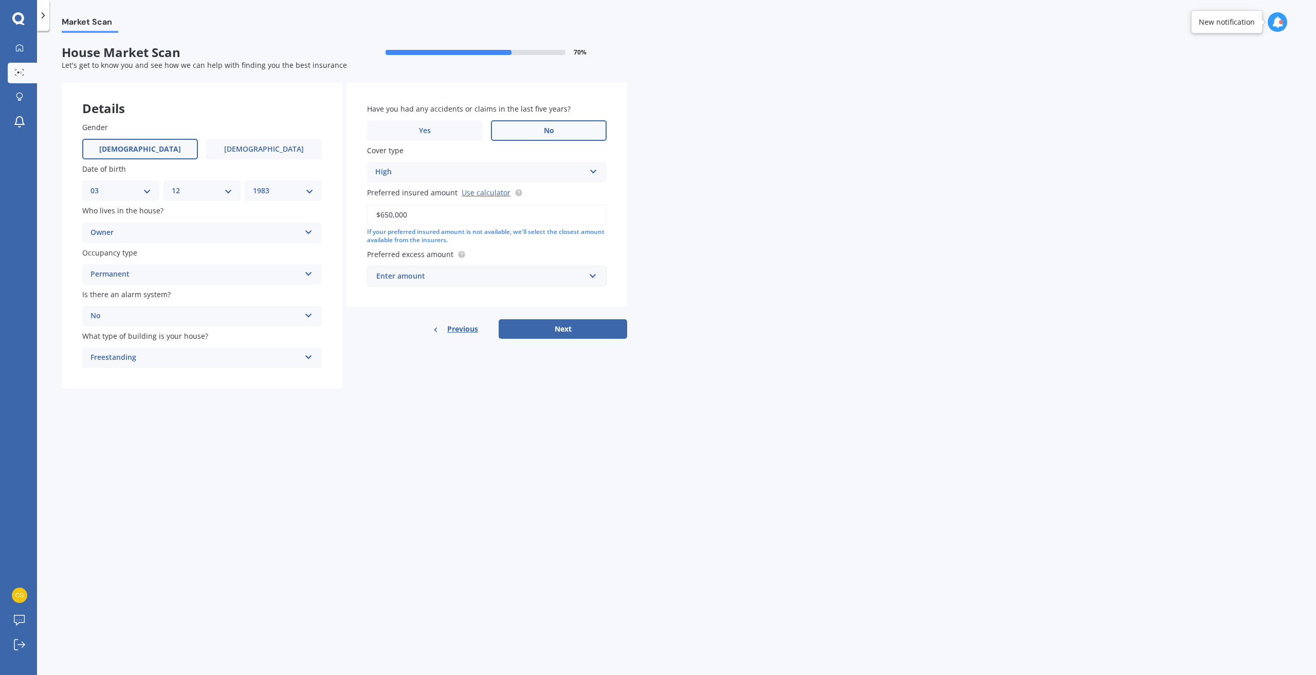
type input "$650,000"
click at [448, 329] on span "Previous" at bounding box center [462, 328] width 31 height 15
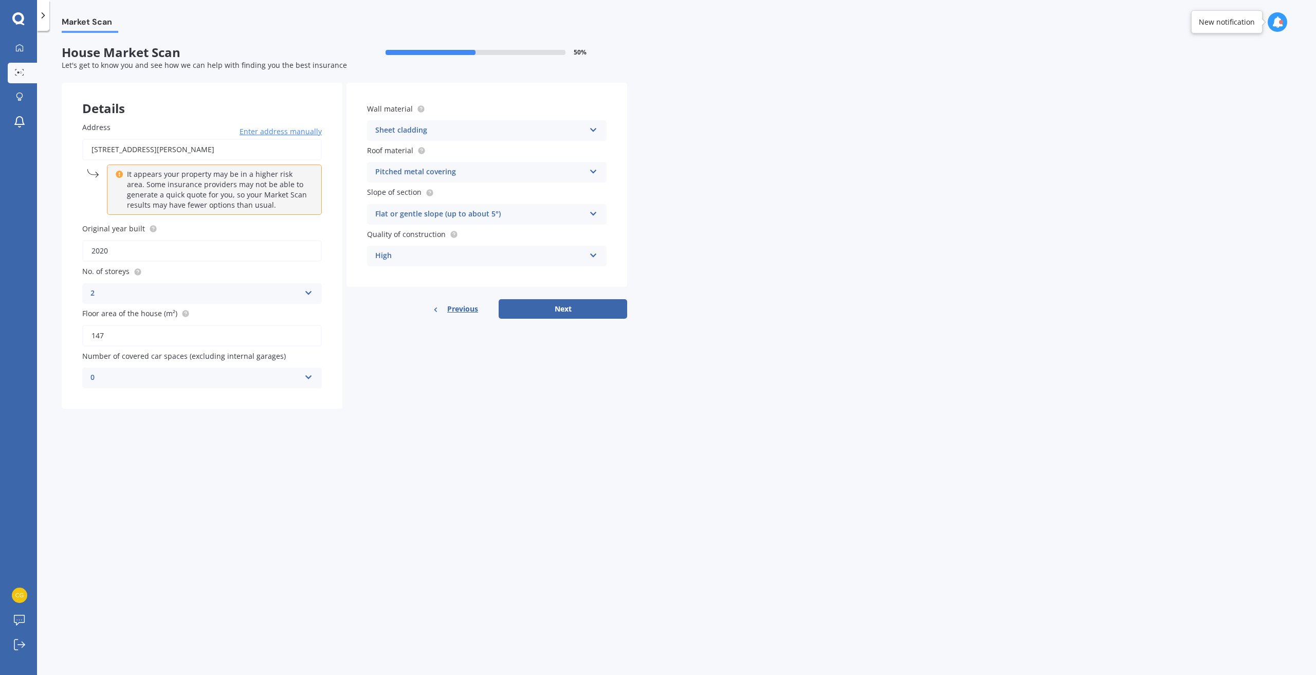
drag, startPoint x: 573, startPoint y: 316, endPoint x: 554, endPoint y: 314, distance: 19.1
click at [570, 315] on button "Next" at bounding box center [563, 309] width 129 height 20
select select "03"
select select "12"
select select "1983"
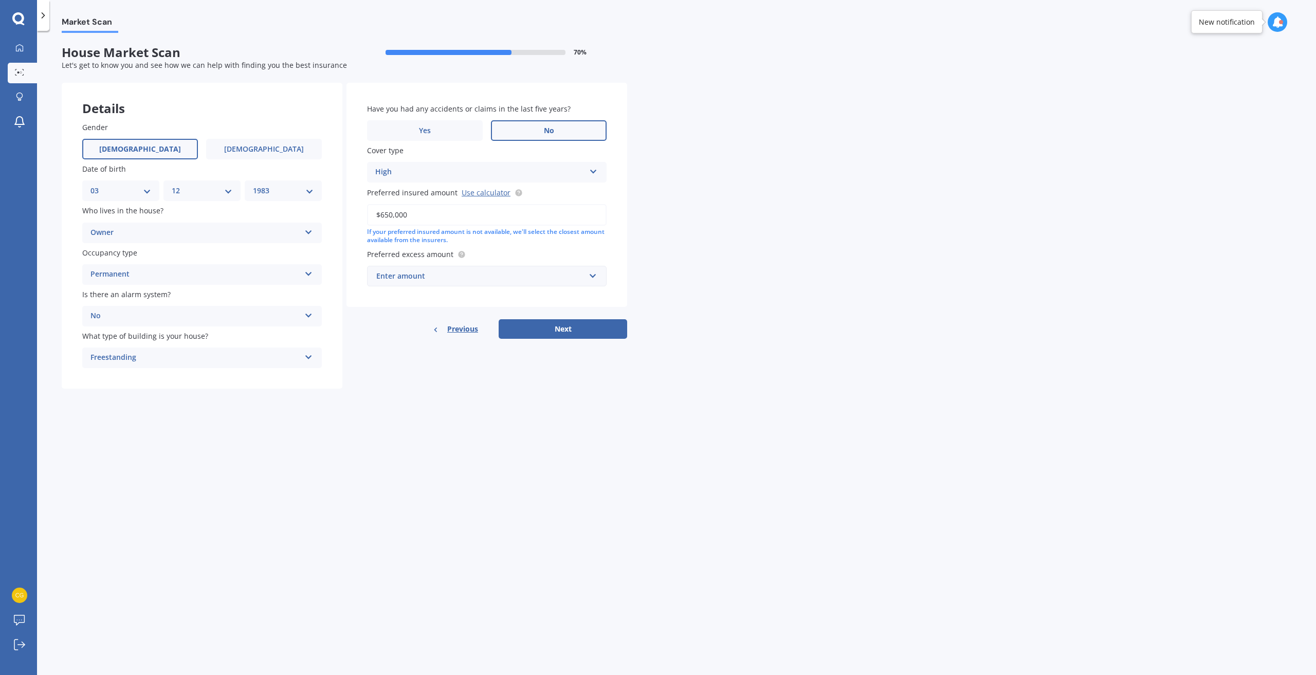
click at [442, 212] on input "$650,000" at bounding box center [487, 215] width 240 height 22
click at [469, 193] on link "Use calculator" at bounding box center [486, 193] width 49 height 10
click at [394, 211] on input "$650,000" at bounding box center [487, 215] width 240 height 22
type input "$6"
type input "$625,000"
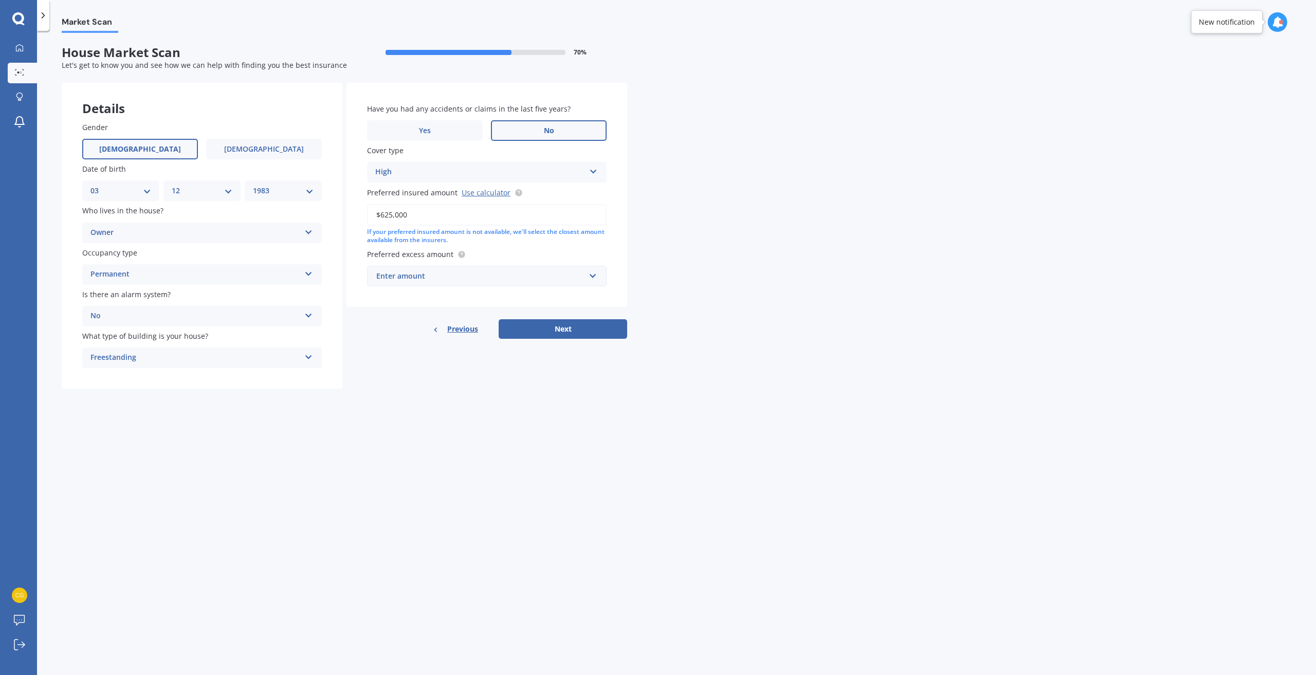
click at [523, 244] on div "If your preferred insured amount is not available, we'll select the closest amo…" at bounding box center [487, 236] width 240 height 17
click at [438, 171] on div "High" at bounding box center [480, 172] width 210 height 12
click at [431, 177] on div "High" at bounding box center [480, 172] width 210 height 12
click at [534, 332] on button "Next" at bounding box center [563, 329] width 129 height 20
click at [428, 277] on div "Enter amount" at bounding box center [483, 275] width 205 height 11
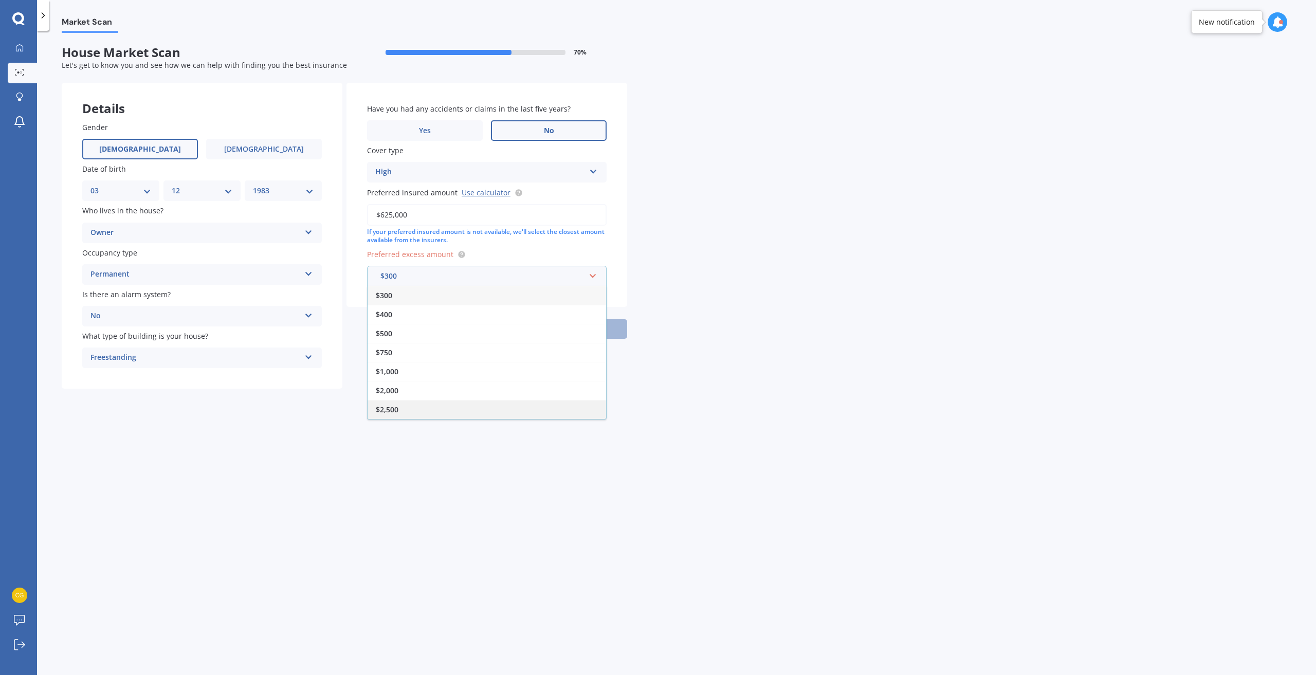
click at [429, 413] on div "$2,500" at bounding box center [487, 409] width 239 height 19
click at [576, 264] on div "Preferred excess amount $2,500 $300 $400 $500 $750 $1,000 $2,000 $2,500" at bounding box center [487, 268] width 240 height 38
click at [580, 271] on div "$2,500" at bounding box center [480, 275] width 209 height 11
click at [504, 408] on div "$2,500" at bounding box center [487, 409] width 239 height 19
click at [541, 331] on button "Next" at bounding box center [563, 329] width 129 height 20
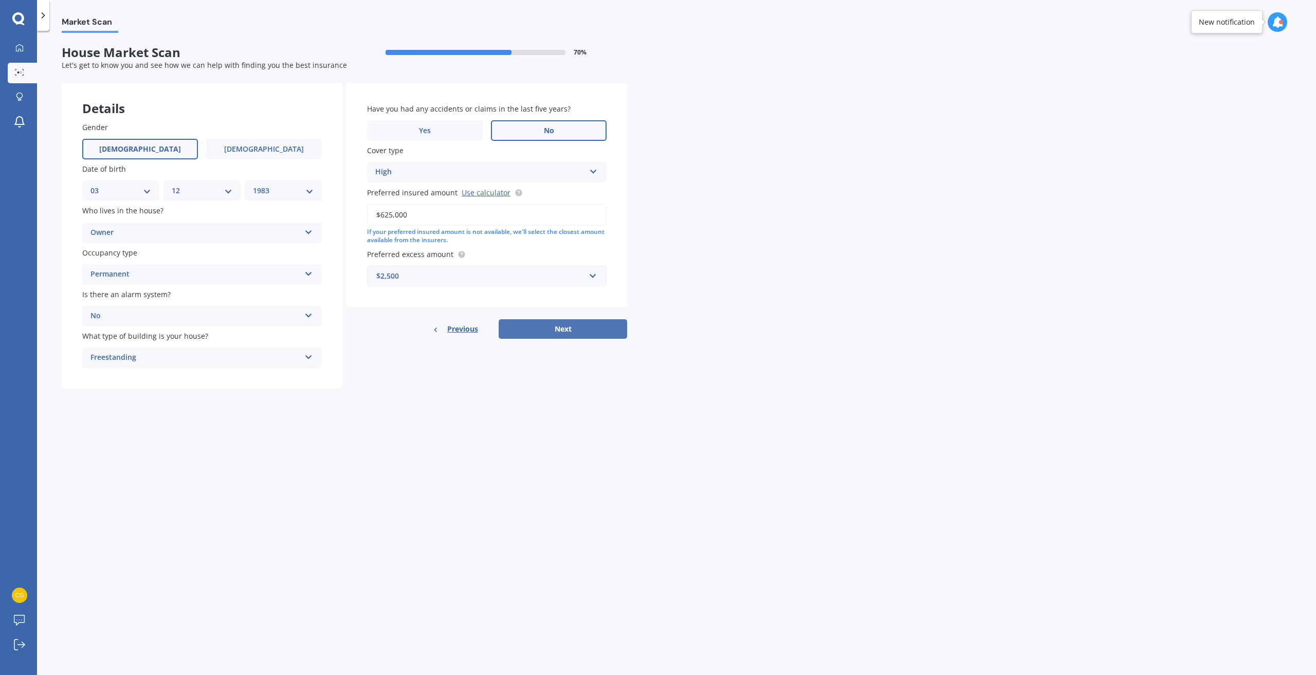
select select "03"
select select "12"
select select "1983"
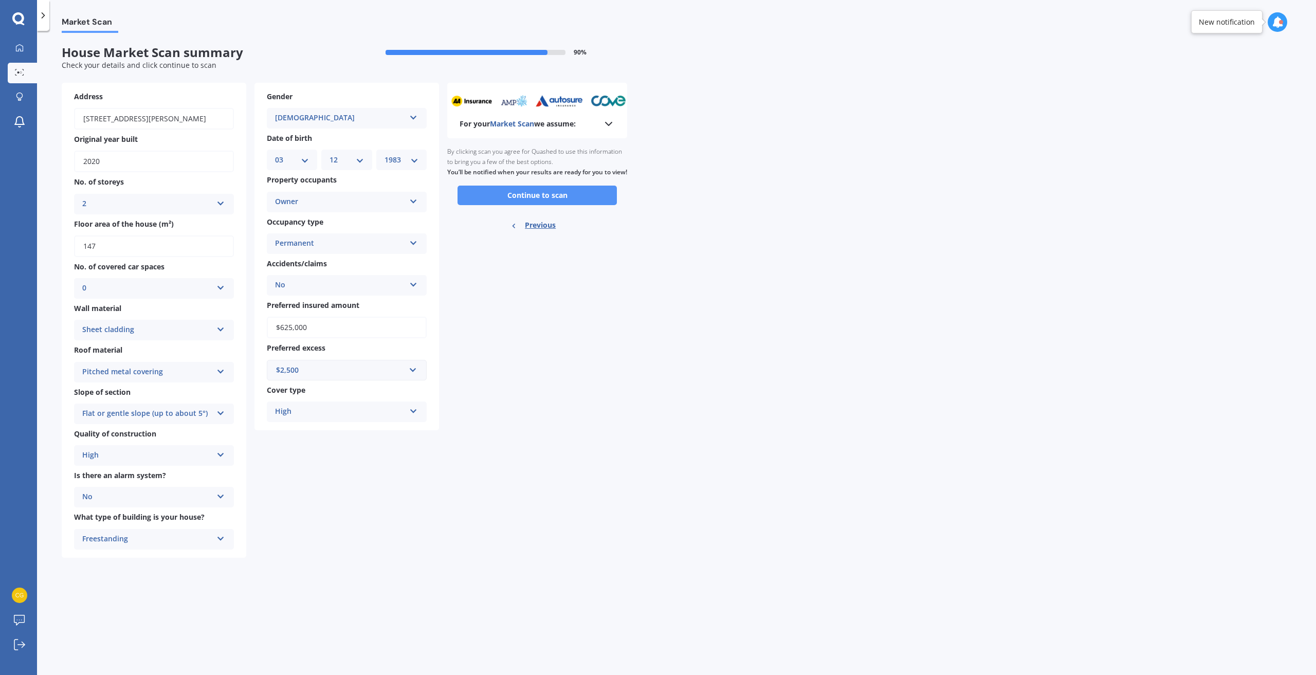
click at [571, 203] on button "Continue to scan" at bounding box center [537, 196] width 159 height 20
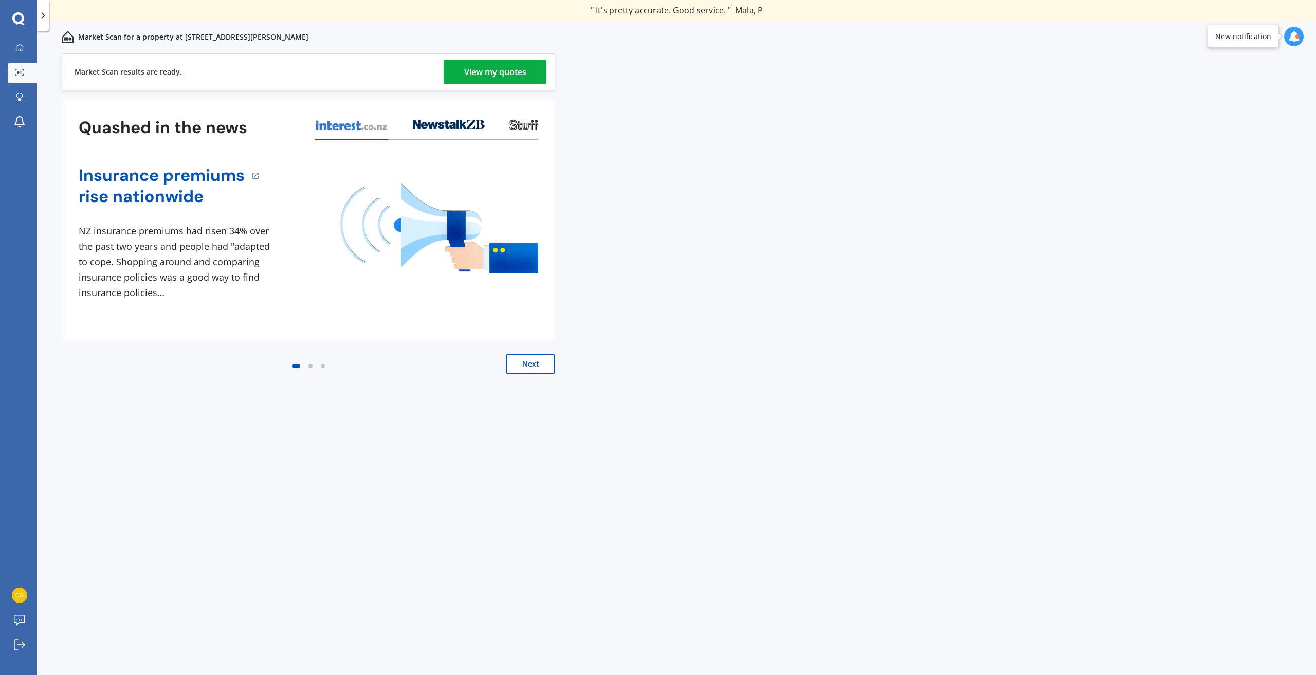
click at [523, 80] on div "View my quotes" at bounding box center [495, 72] width 62 height 25
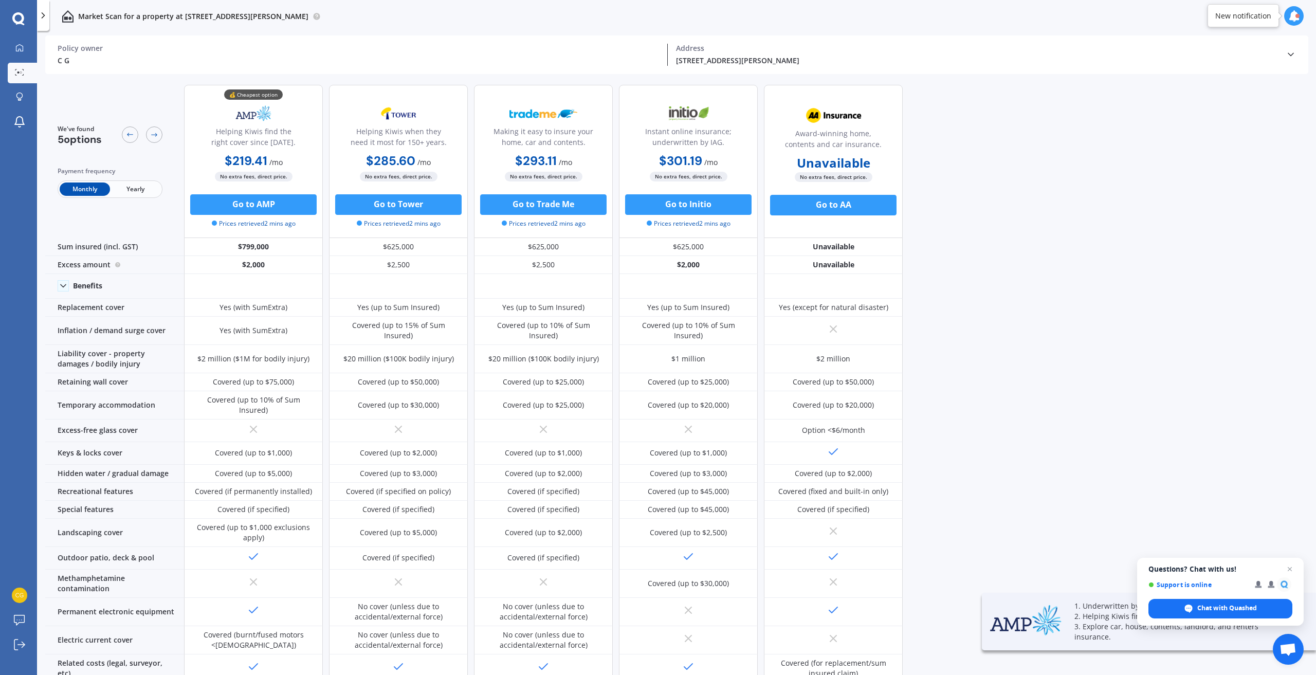
click at [123, 187] on span "Yearly" at bounding box center [135, 189] width 50 height 13
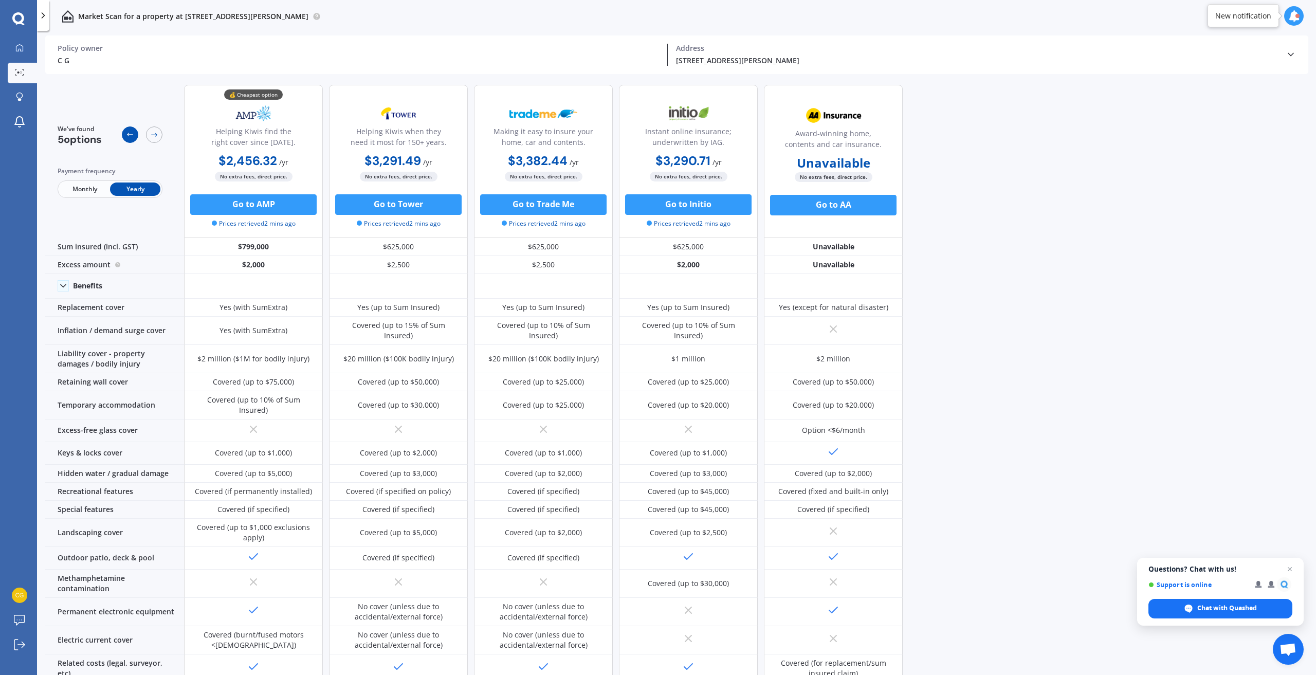
click at [132, 136] on icon at bounding box center [130, 135] width 8 height 8
click at [164, 135] on div "We've found 5 options Payment frequency Monthly Yearly" at bounding box center [114, 161] width 139 height 153
click at [19, 76] on icon at bounding box center [19, 72] width 9 height 7
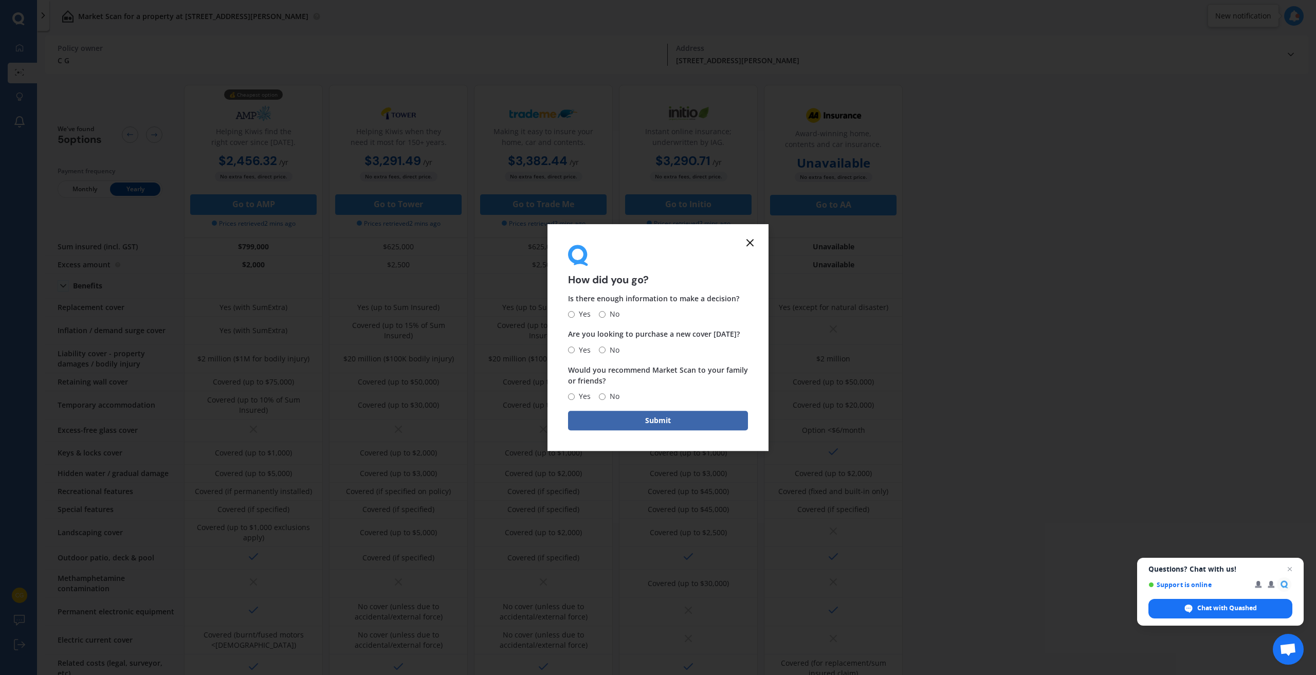
click at [751, 243] on line at bounding box center [750, 243] width 6 height 6
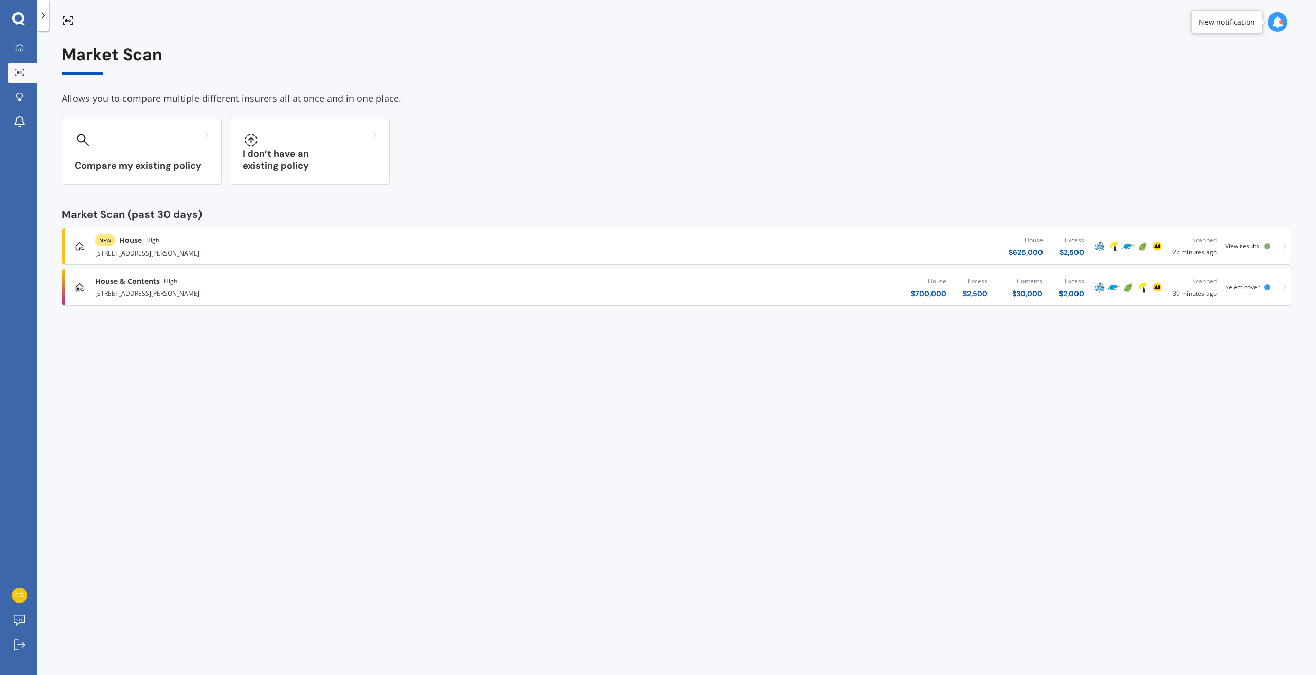
click at [67, 20] on icon at bounding box center [66, 20] width 3 height 3
click at [25, 52] on div at bounding box center [19, 48] width 15 height 9
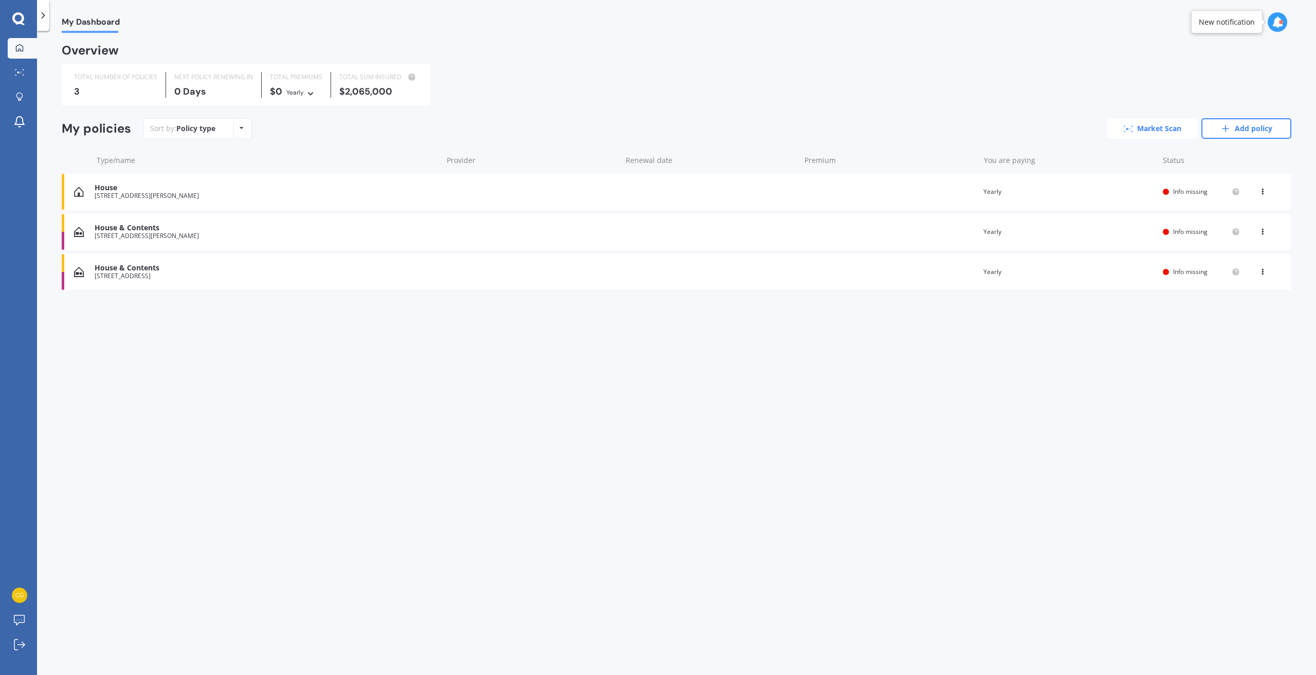
click at [1173, 135] on link "Market Scan" at bounding box center [1153, 128] width 90 height 21
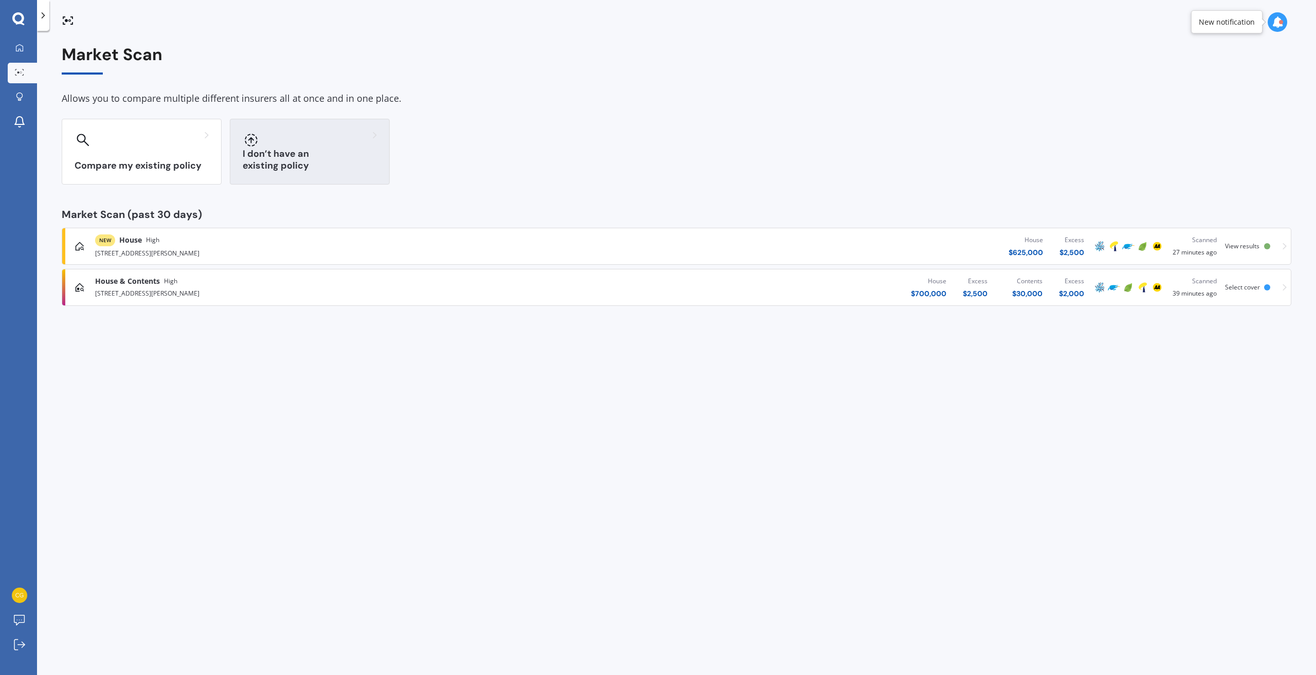
click at [304, 166] on h3 "I don’t have an existing policy" at bounding box center [310, 160] width 134 height 24
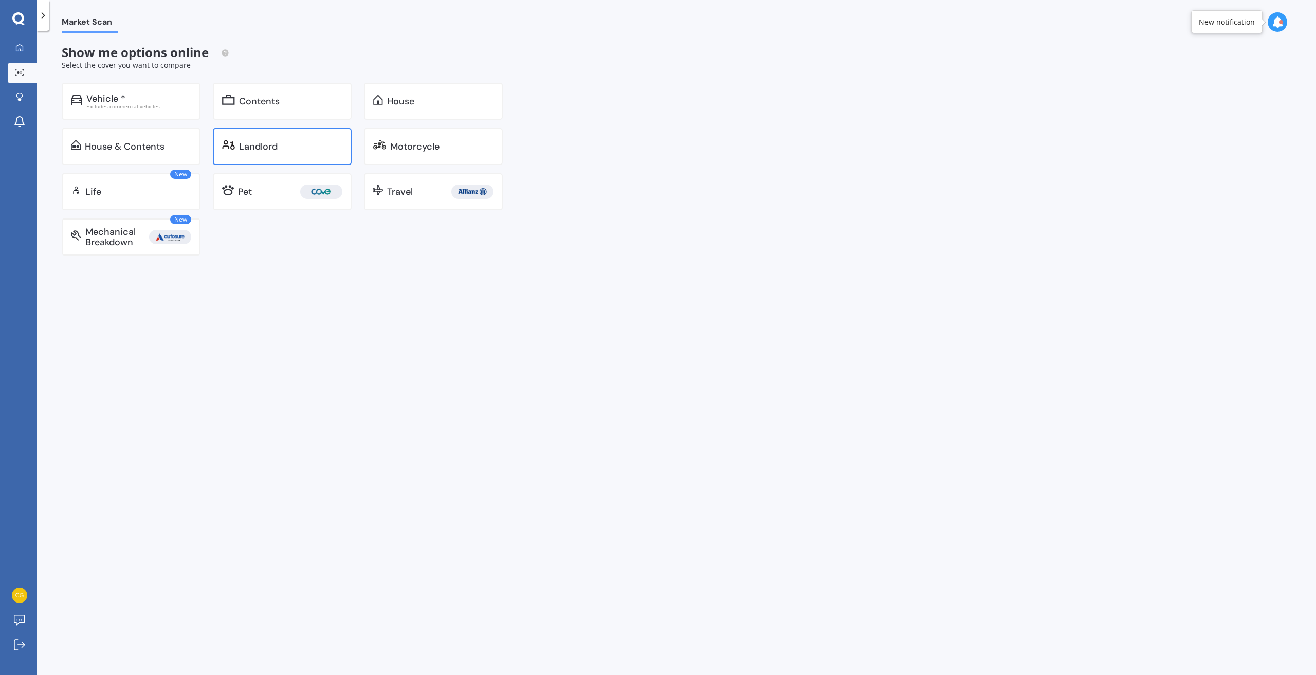
click at [288, 142] on div "Landlord" at bounding box center [290, 146] width 103 height 10
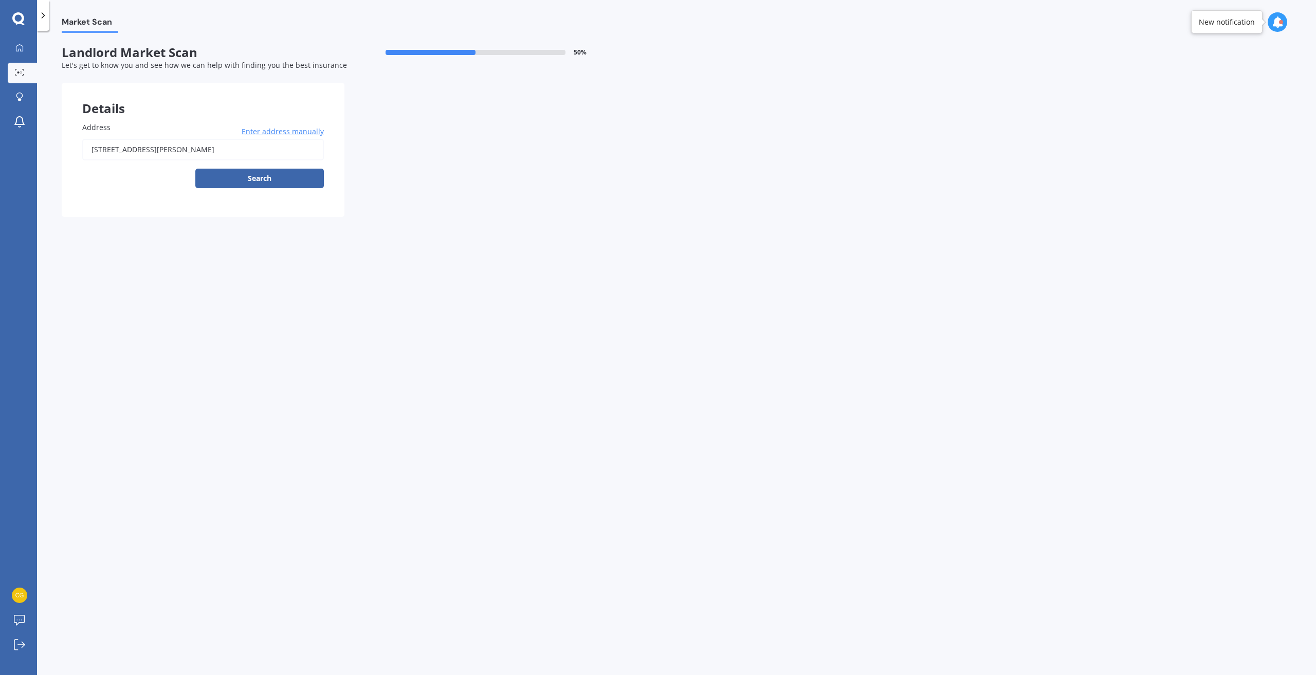
click at [260, 153] on input "[STREET_ADDRESS][PERSON_NAME]" at bounding box center [203, 150] width 242 height 22
type input "[STREET_ADDRESS][PERSON_NAME]"
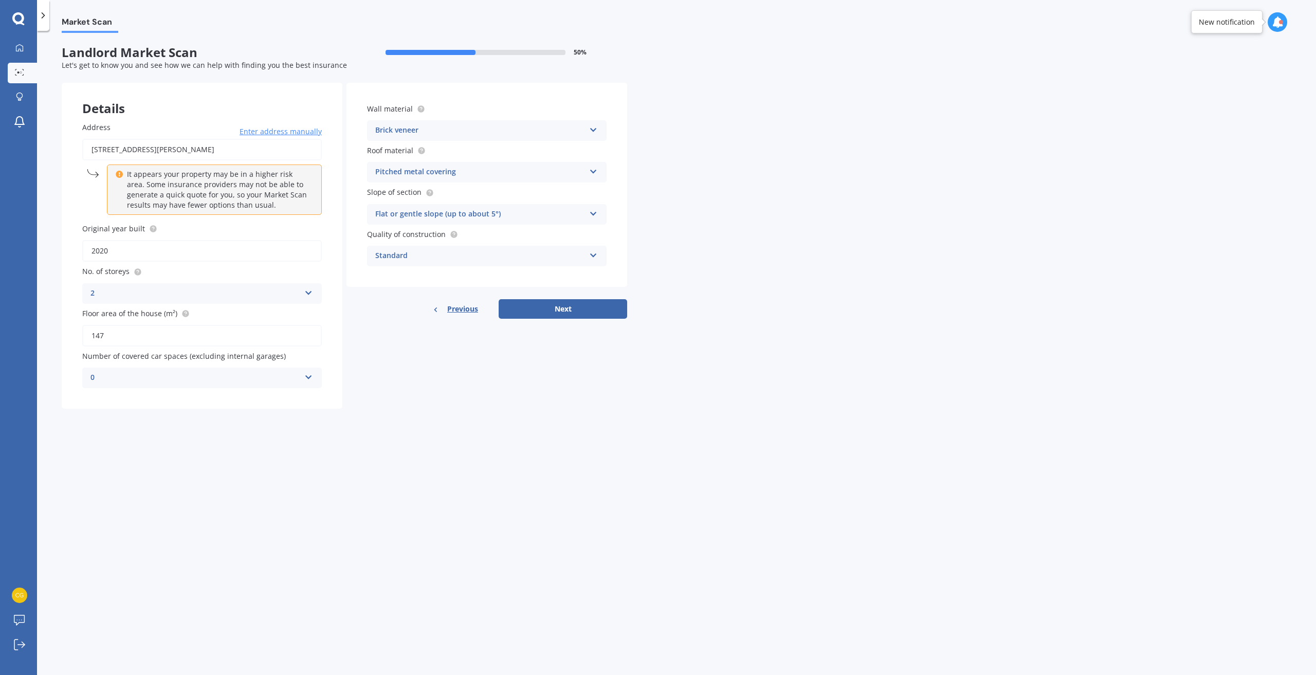
click at [438, 136] on div "Brick veneer" at bounding box center [480, 130] width 210 height 12
click at [492, 154] on span "Artificial weatherboard/plank cladding" at bounding box center [443, 151] width 135 height 10
click at [475, 251] on div "Standard" at bounding box center [480, 256] width 210 height 12
drag, startPoint x: 445, startPoint y: 290, endPoint x: 471, endPoint y: 301, distance: 27.9
click at [445, 290] on div "High" at bounding box center [487, 294] width 239 height 19
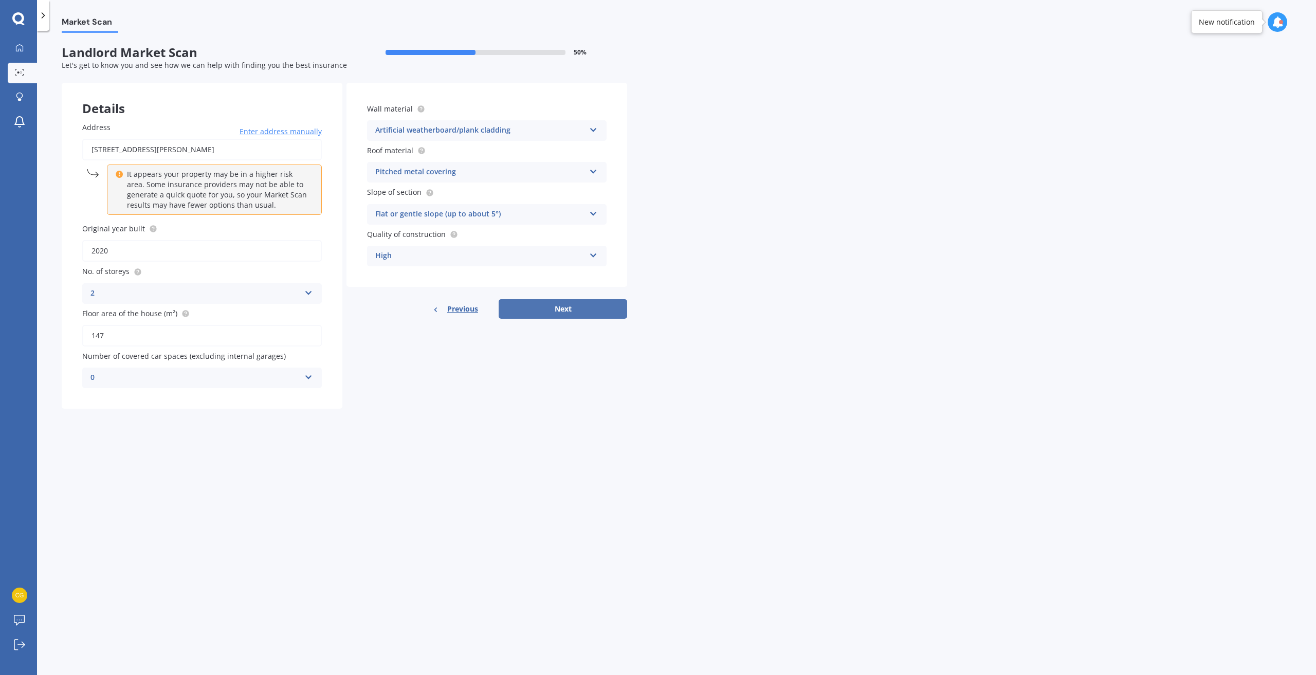
click at [537, 311] on button "Next" at bounding box center [563, 309] width 129 height 20
select select "03"
select select "12"
select select "1983"
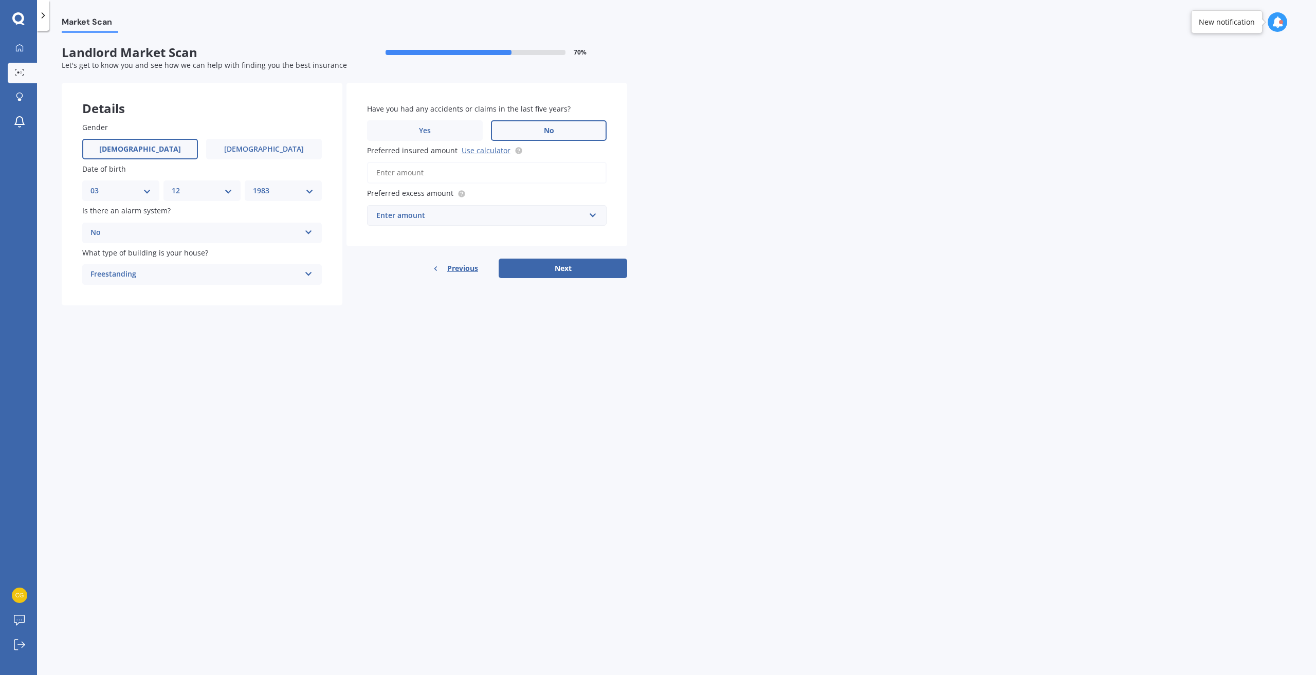
click at [168, 270] on div "Freestanding" at bounding box center [196, 274] width 210 height 12
click at [142, 298] on div "Freestanding" at bounding box center [202, 294] width 239 height 19
click at [427, 176] on input "Preferred insured amount Use calculator" at bounding box center [487, 173] width 240 height 22
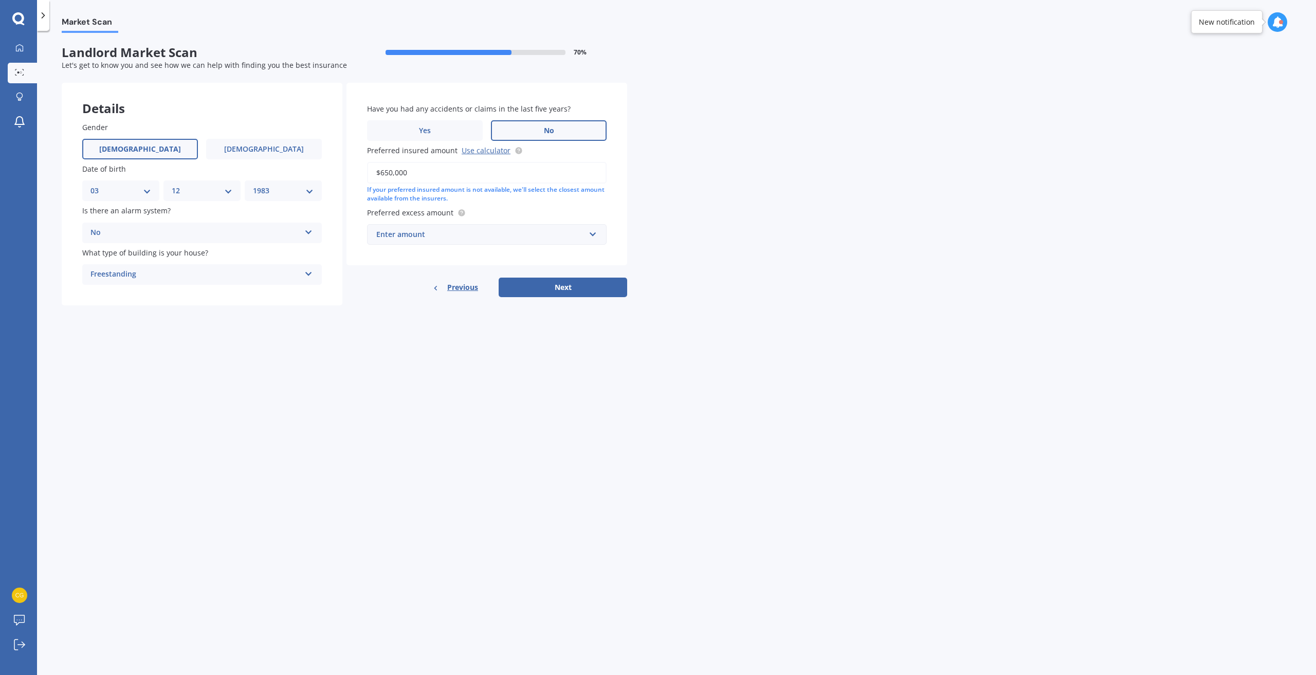
type input "$650,000"
click at [383, 238] on div "Enter amount" at bounding box center [480, 234] width 209 height 11
click at [451, 362] on div "$2,500" at bounding box center [487, 367] width 239 height 19
click at [555, 293] on button "Next" at bounding box center [563, 288] width 129 height 20
select select "03"
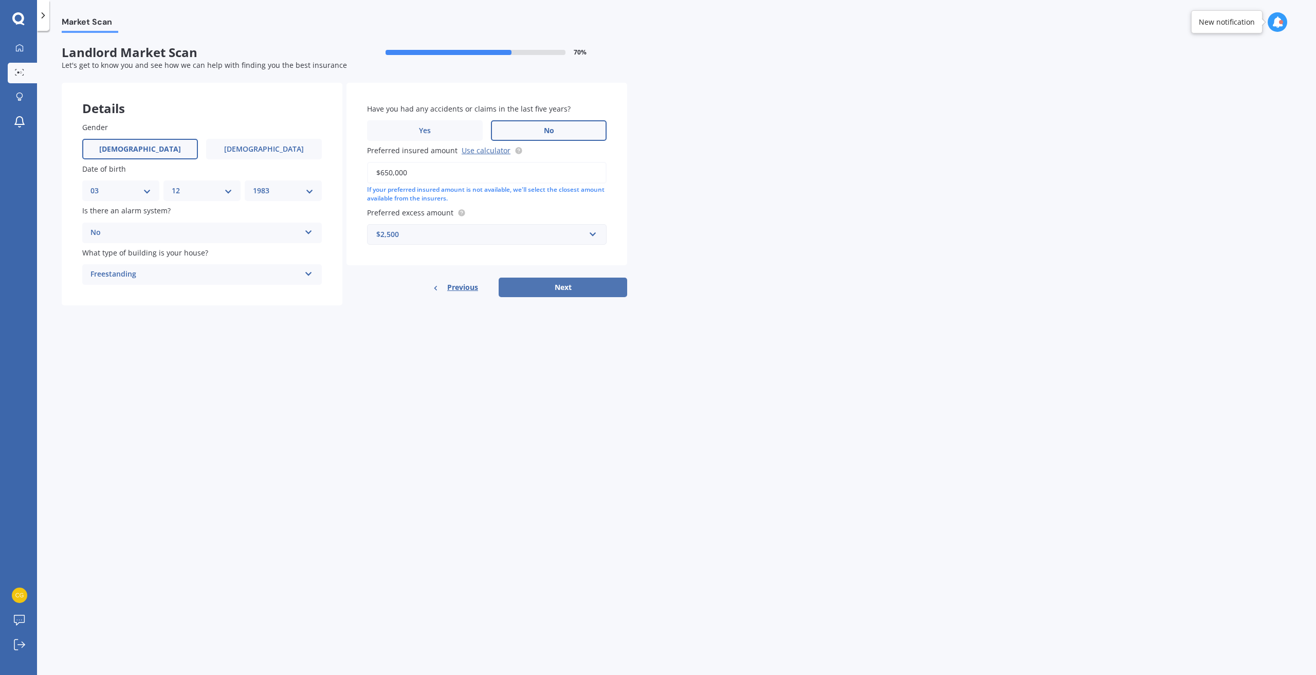
select select "12"
select select "1983"
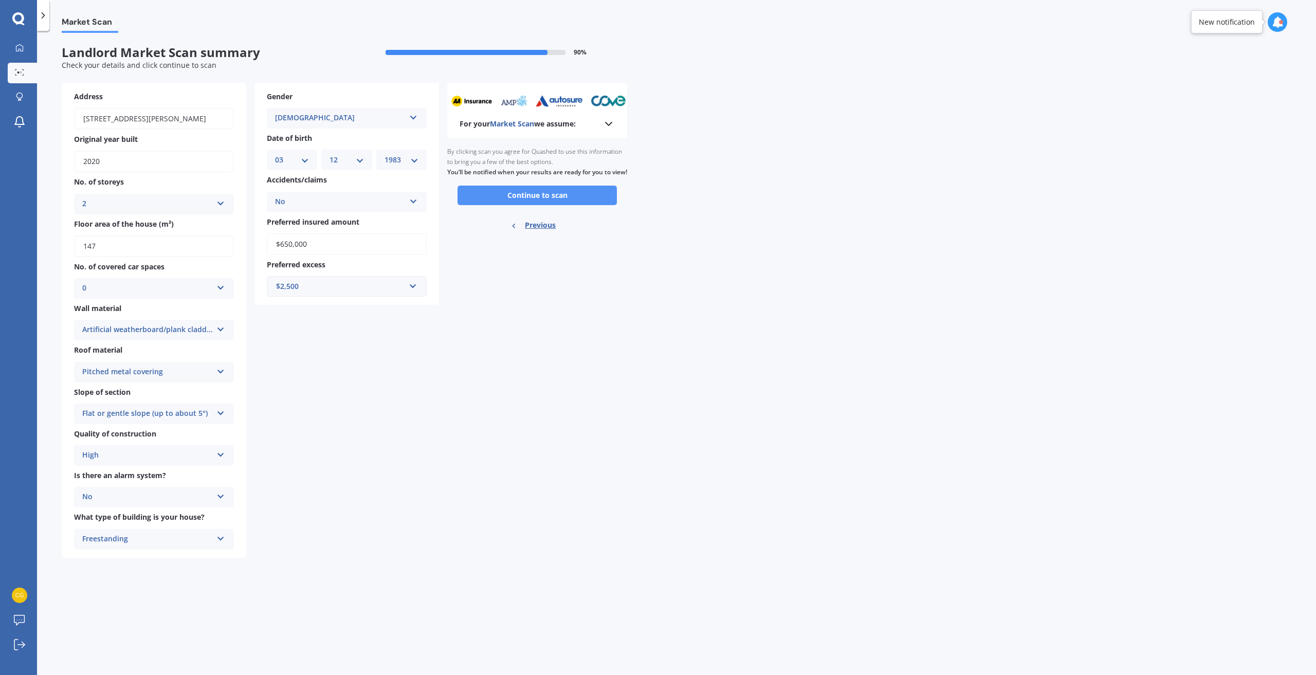
click at [529, 205] on button "Continue to scan" at bounding box center [537, 196] width 159 height 20
